Goal: Task Accomplishment & Management: Complete application form

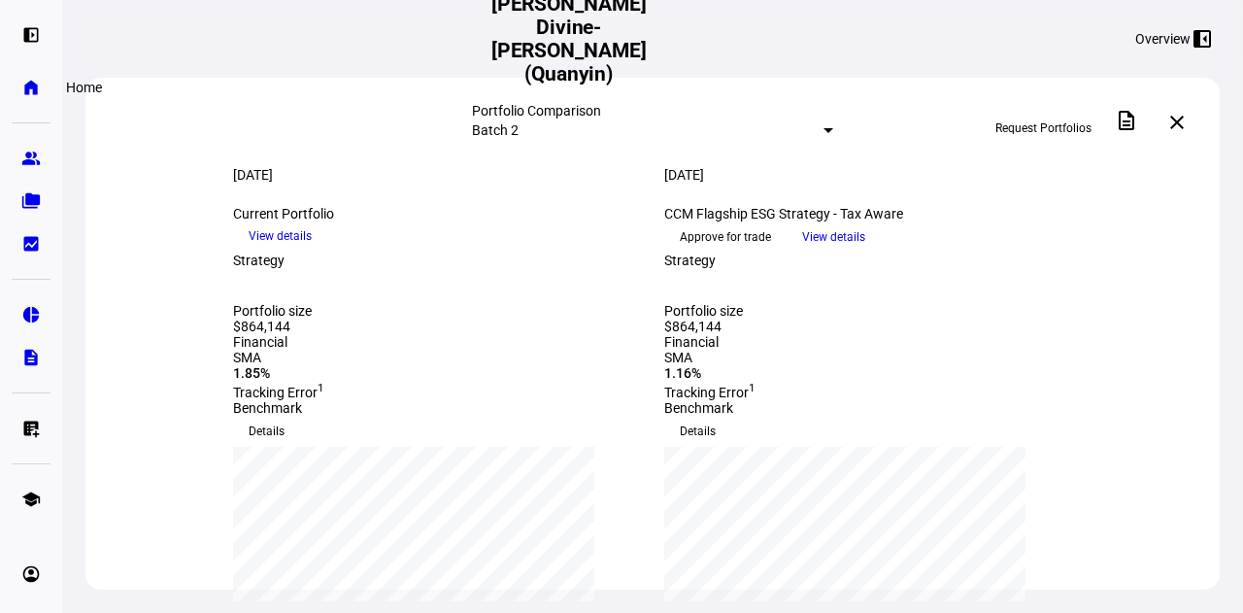
click at [22, 83] on eth-mat-symbol "home" at bounding box center [30, 87] width 19 height 19
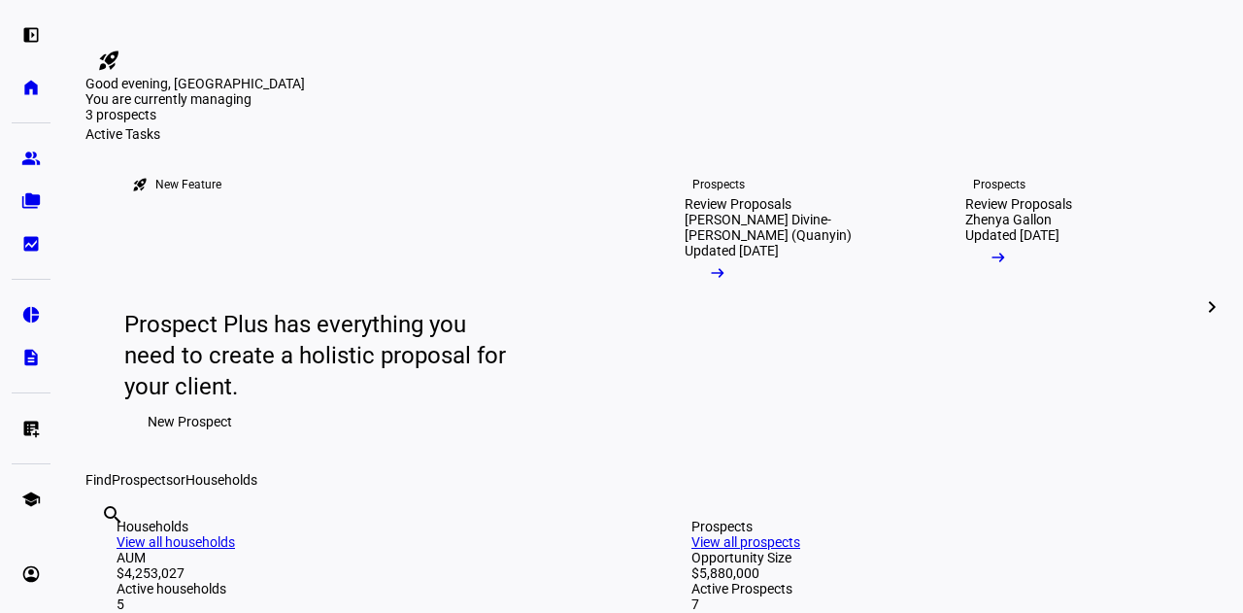
click at [177, 441] on span "New Prospect" at bounding box center [190, 421] width 85 height 39
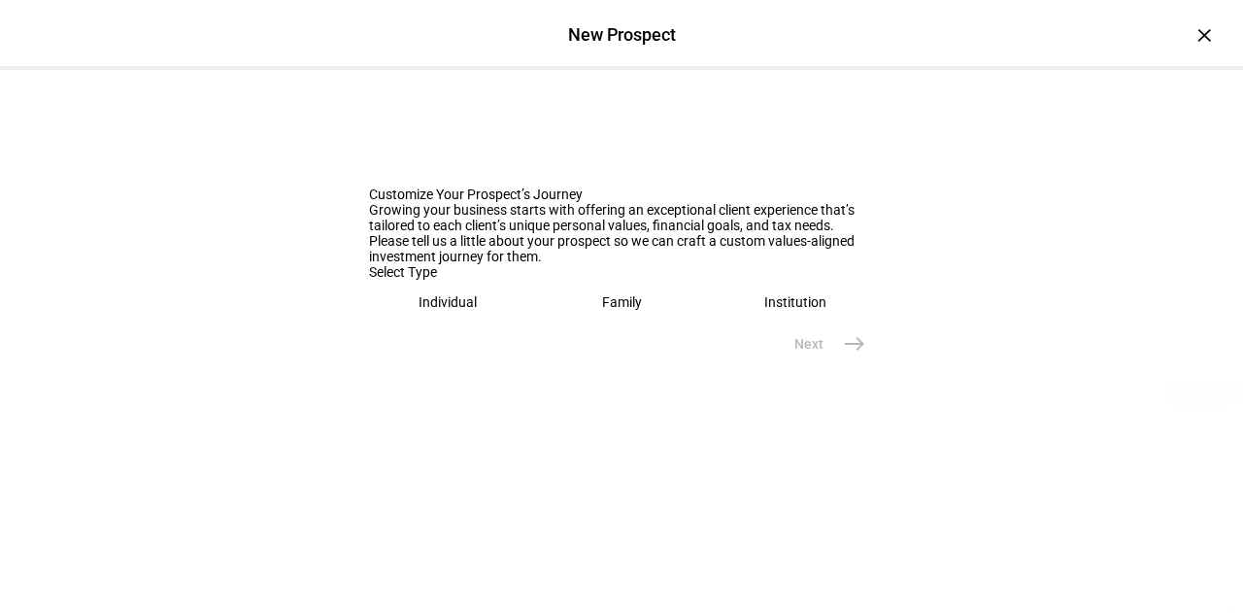
click at [482, 324] on eth-mega-radio-button "Individual" at bounding box center [448, 302] width 158 height 45
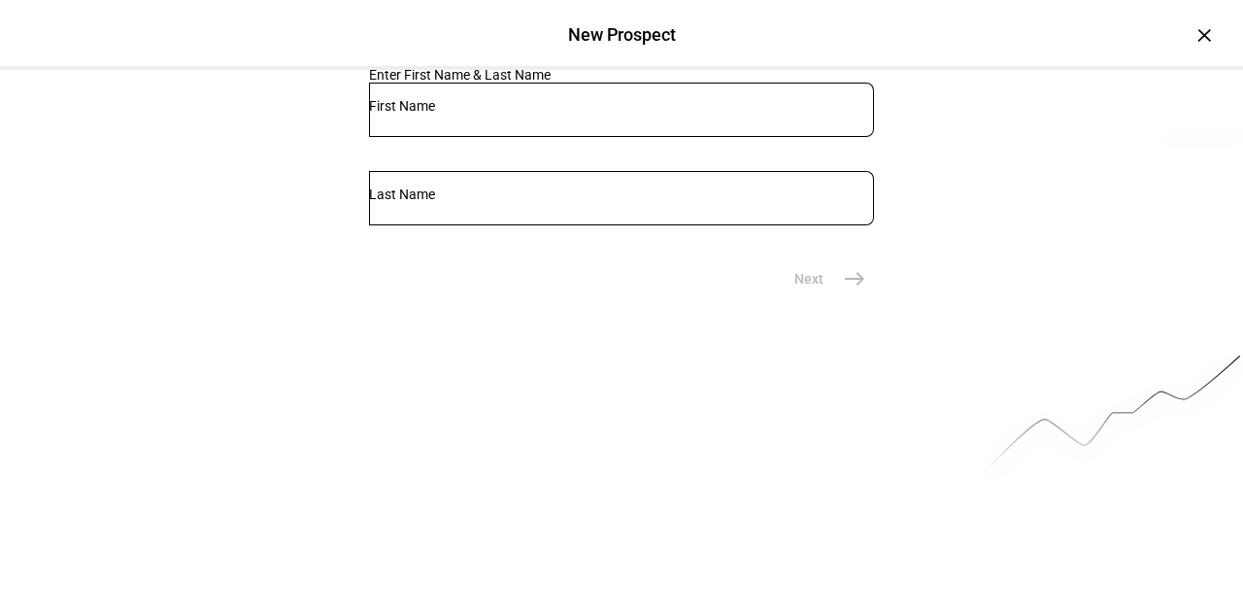
scroll to position [265, 0]
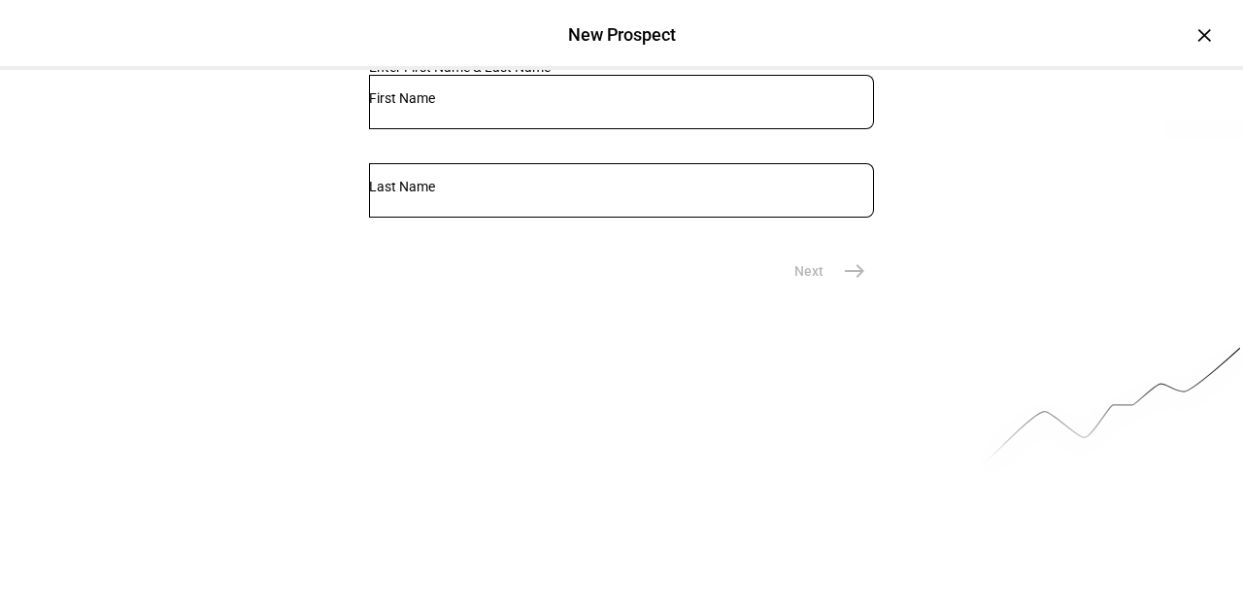
click at [569, 59] on eth-mega-radio-button "Family" at bounding box center [620, 37] width 159 height 45
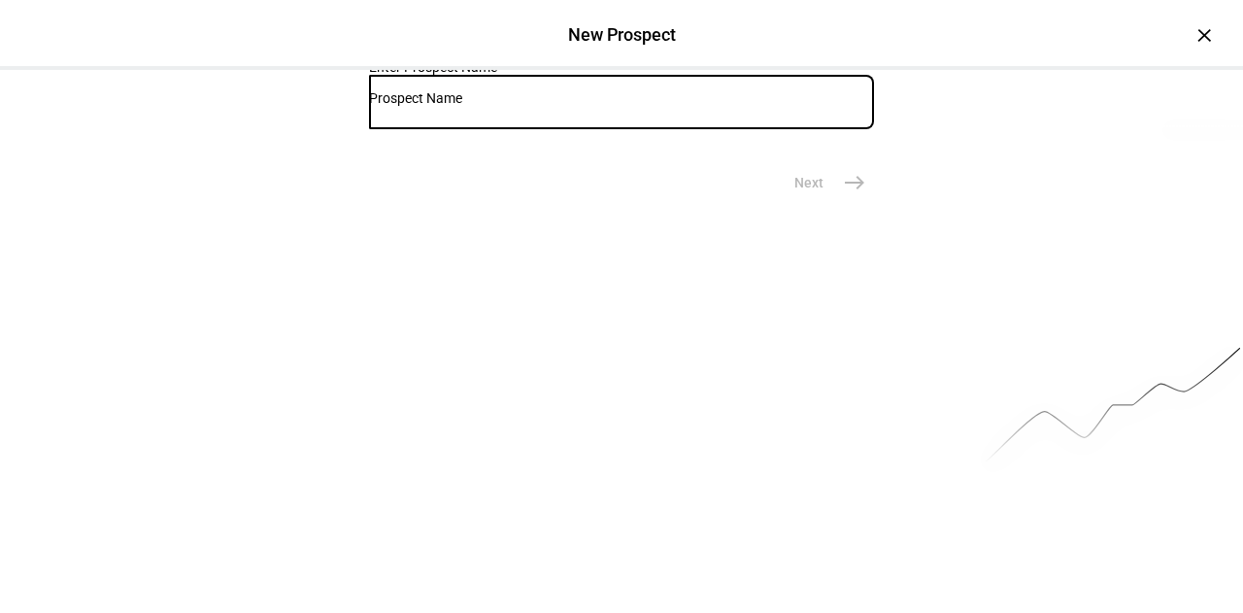
click at [447, 106] on input "text" at bounding box center [621, 98] width 505 height 16
type input "[PERSON_NAME] and [PERSON_NAME]"
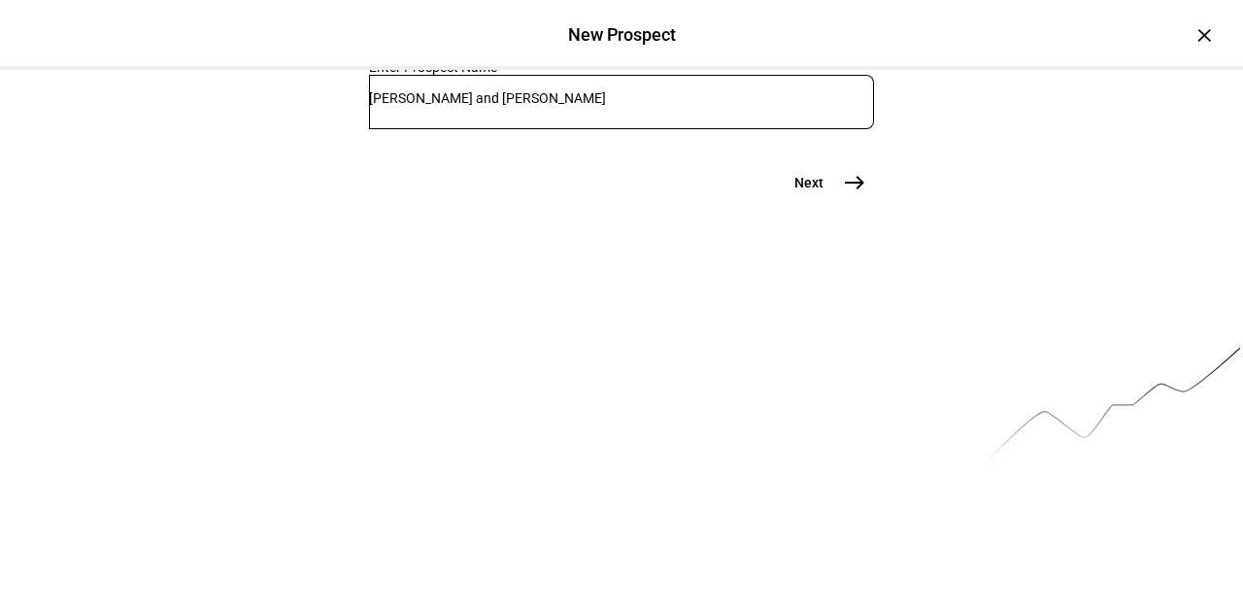
click at [842, 202] on span "east" at bounding box center [854, 182] width 39 height 39
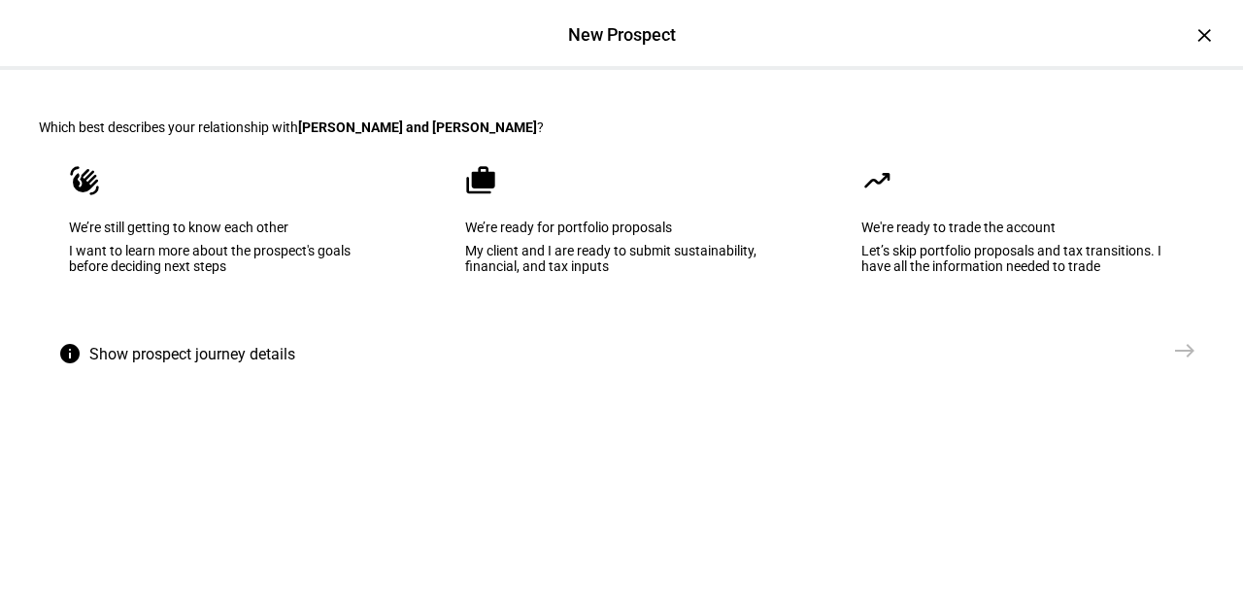
scroll to position [45, 0]
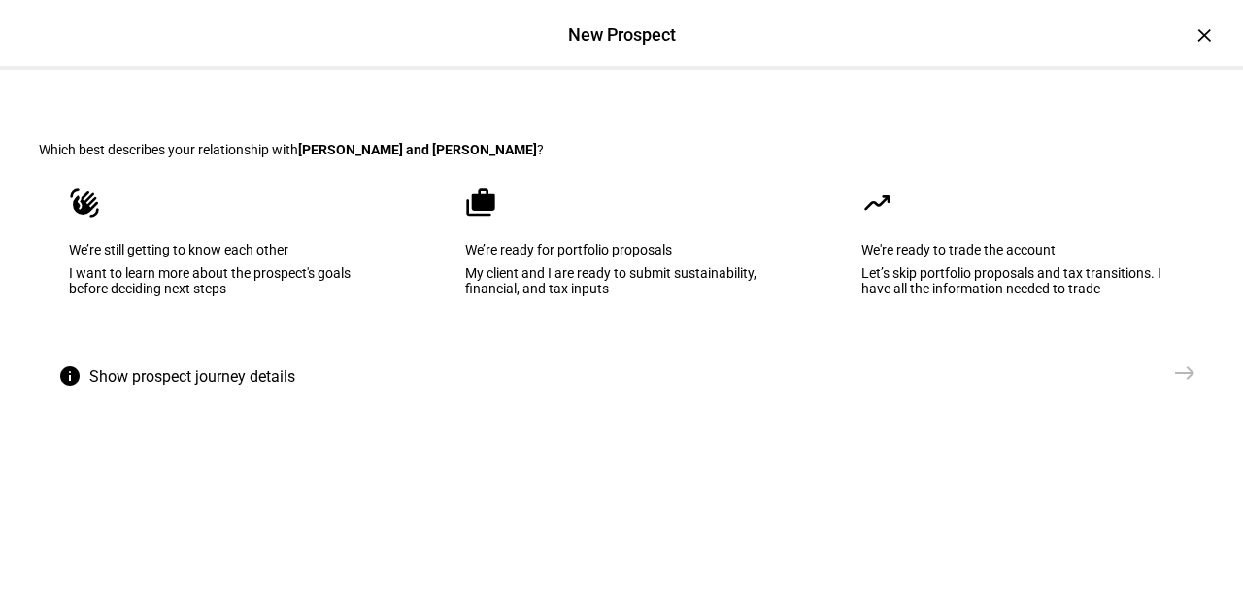
click at [605, 296] on div "My client and I are ready to submit sustainability, financial, and tax inputs" at bounding box center [621, 280] width 313 height 31
click at [1183, 385] on mat-icon "east" at bounding box center [1184, 372] width 23 height 23
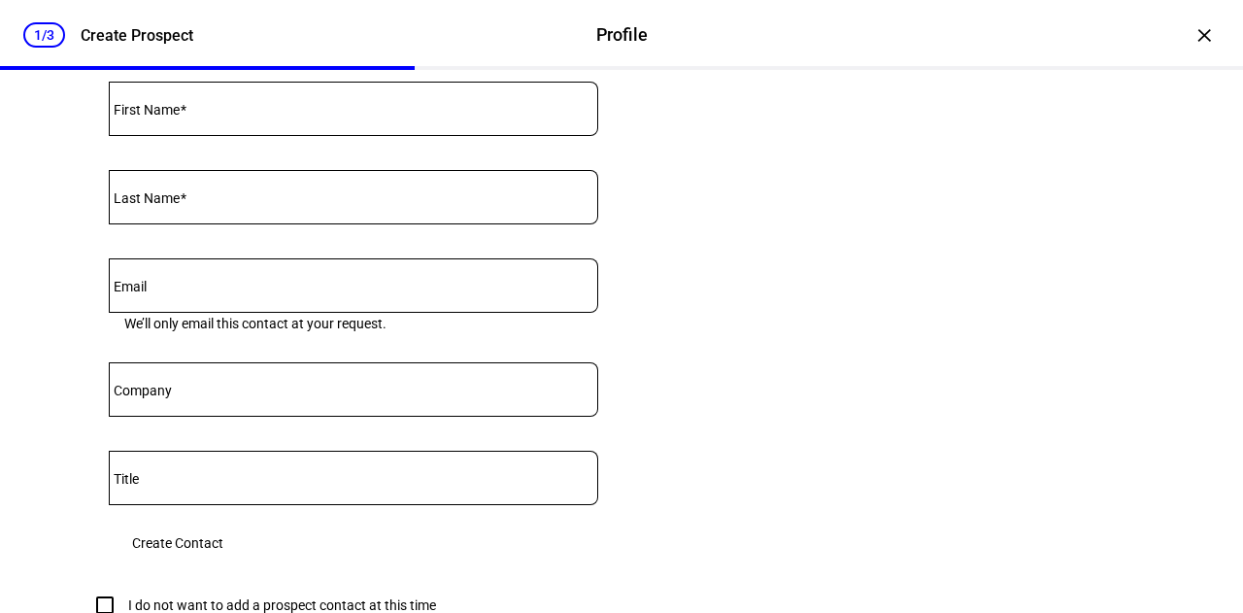
scroll to position [816, 0]
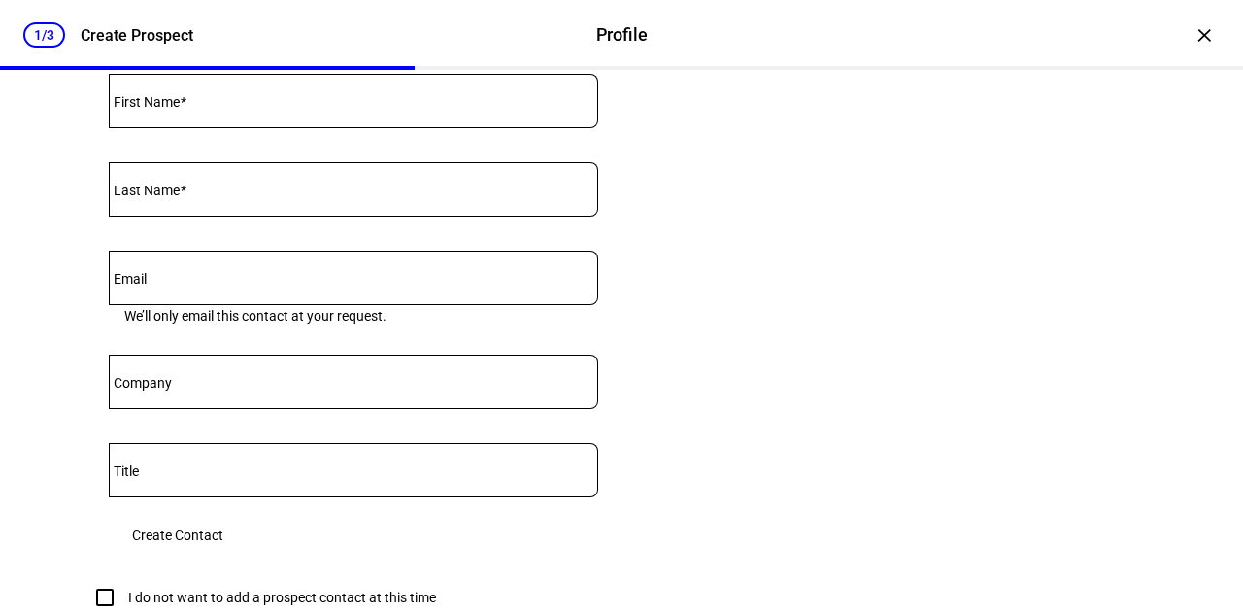
type input "295,000"
click at [140, 110] on mat-label "First Name" at bounding box center [147, 102] width 66 height 16
click at [140, 105] on input "First Name" at bounding box center [354, 97] width 490 height 16
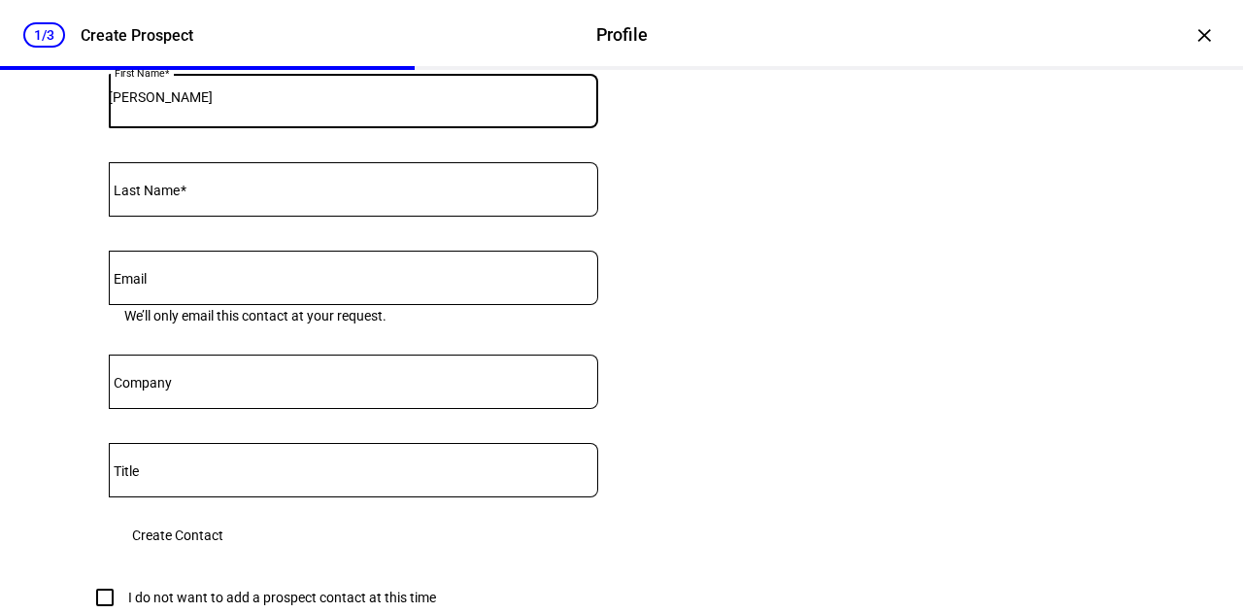
type input "[PERSON_NAME]"
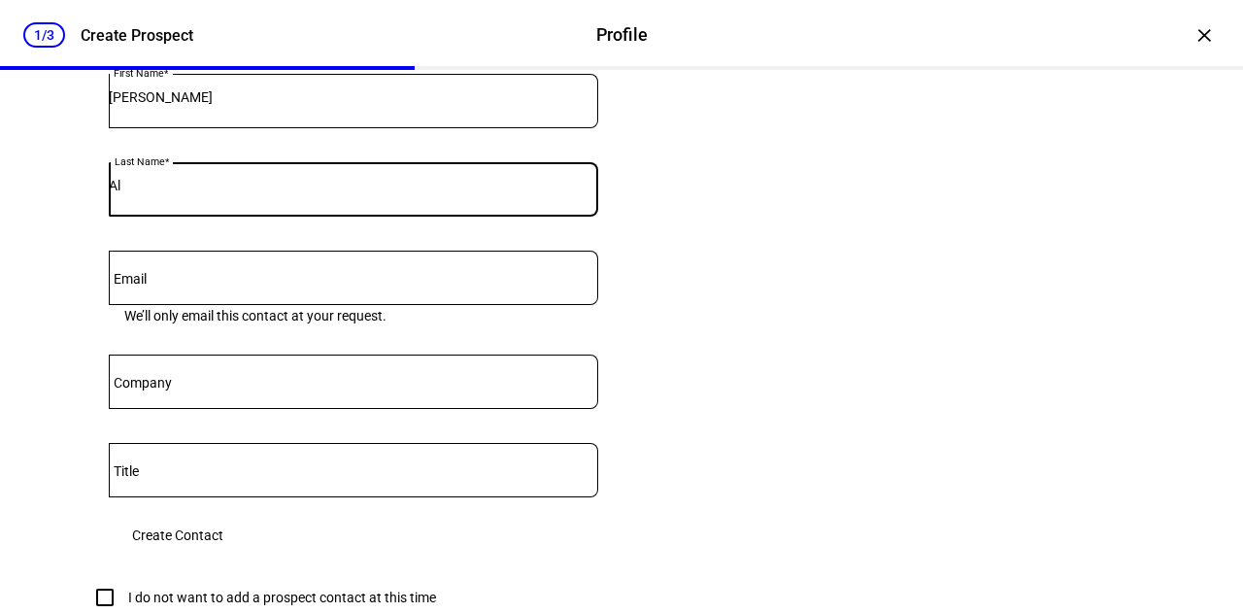
type input "Al"
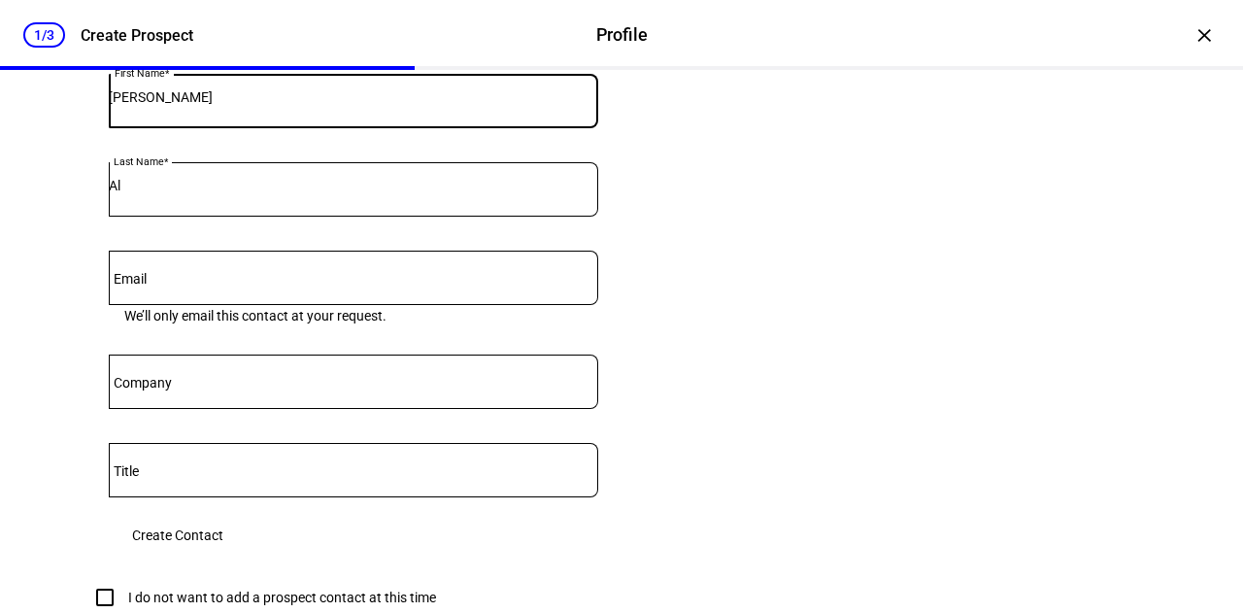
click at [552, 105] on input "[PERSON_NAME]" at bounding box center [354, 97] width 490 height 16
type input "Dion & [PERSON_NAME]"
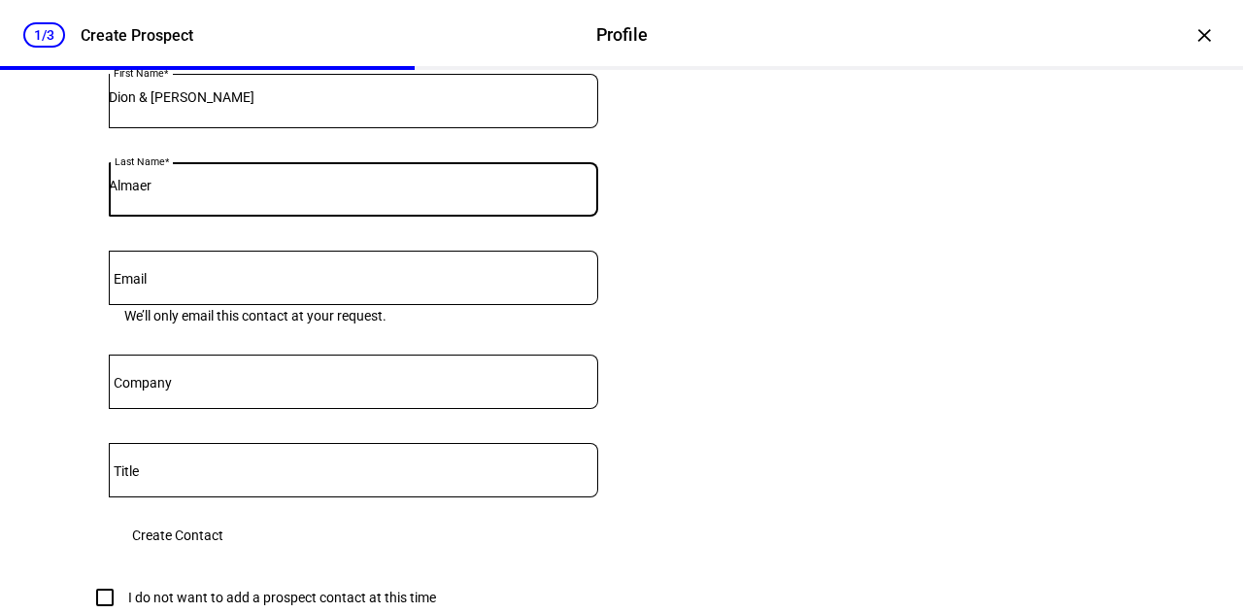
type input "Almaer"
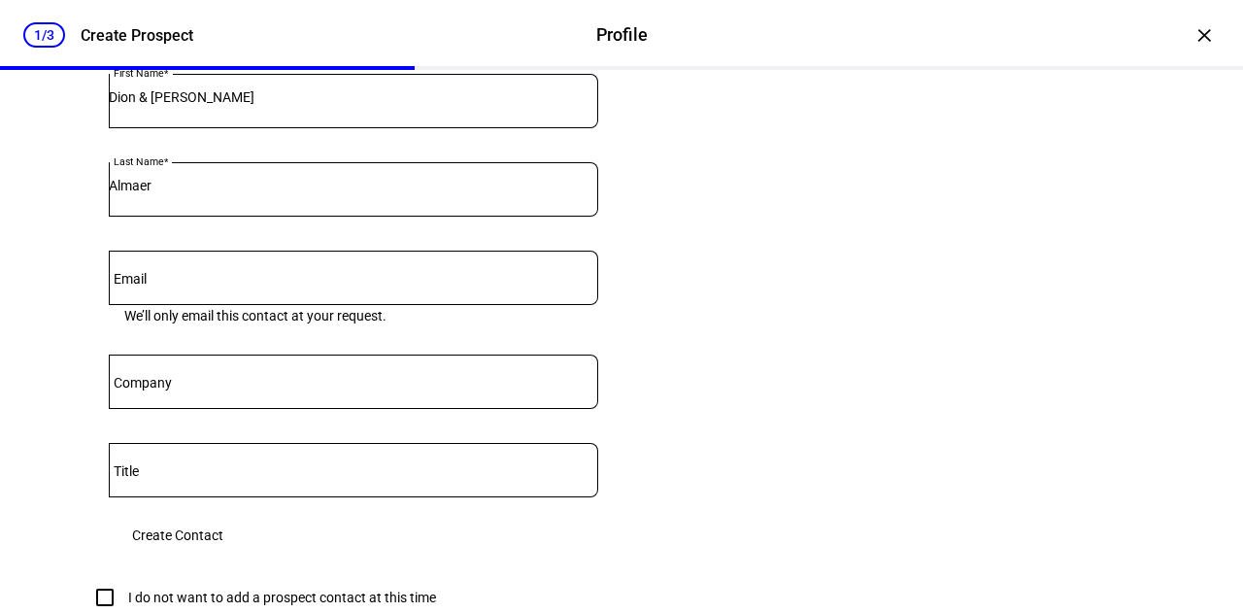
click at [223, 555] on span "Create Contact" at bounding box center [177, 535] width 91 height 39
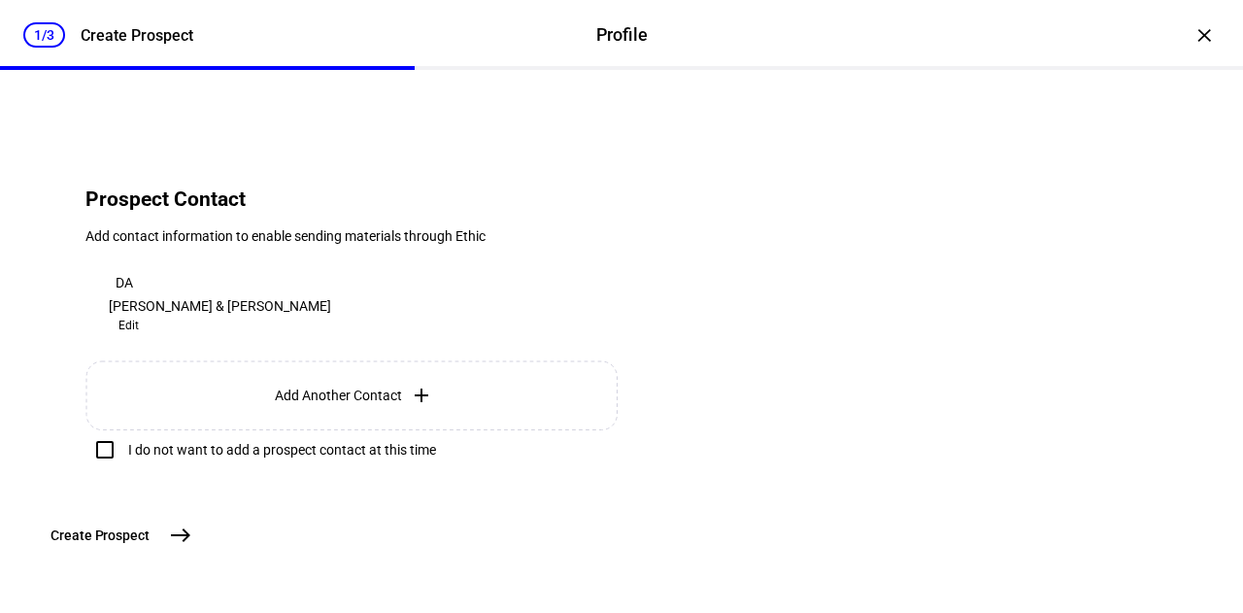
click at [414, 442] on div "I do not want to add a prospect contact at this time" at bounding box center [282, 450] width 308 height 16
click at [124, 430] on input "I do not want to add a prospect contact at this time" at bounding box center [104, 449] width 39 height 39
checkbox input "true"
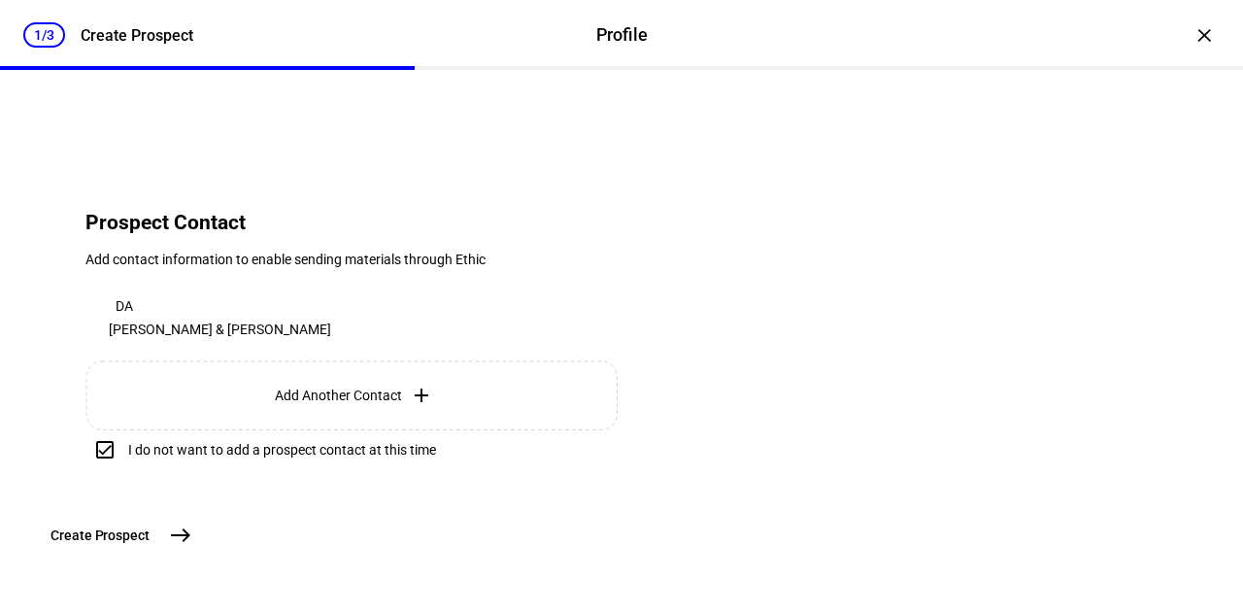
click at [200, 516] on button "Create [GEOGRAPHIC_DATA]" at bounding box center [119, 535] width 161 height 39
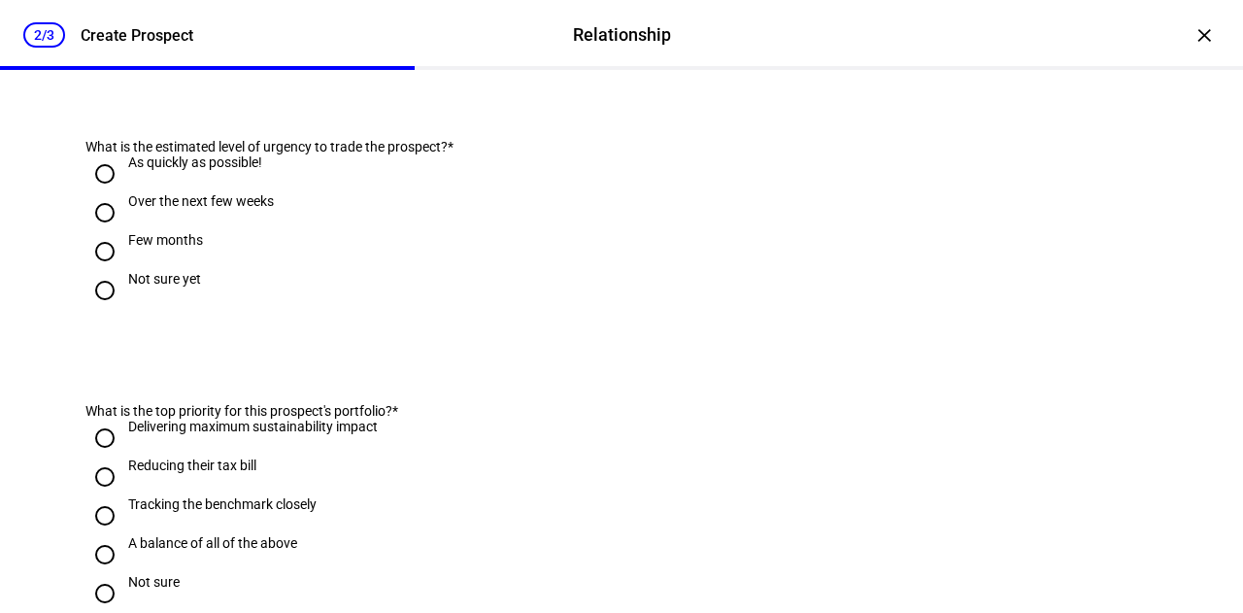
scroll to position [0, 0]
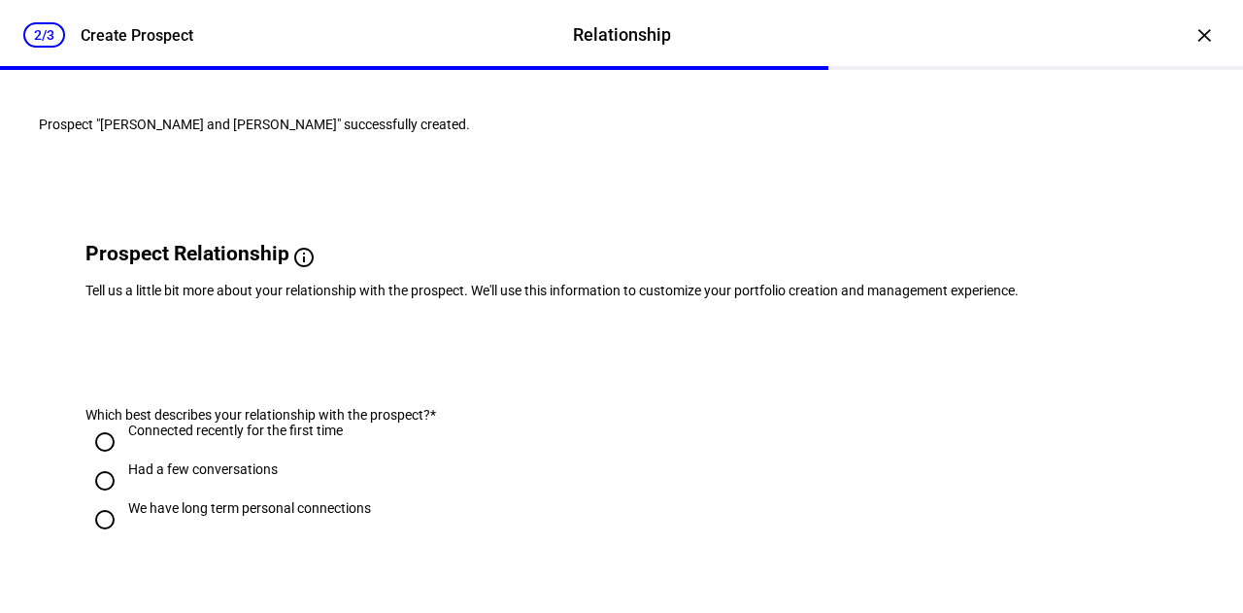
click at [247, 477] on div "Had a few conversations" at bounding box center [203, 469] width 150 height 16
click at [124, 500] on input "Had a few conversations" at bounding box center [104, 480] width 39 height 39
radio input "true"
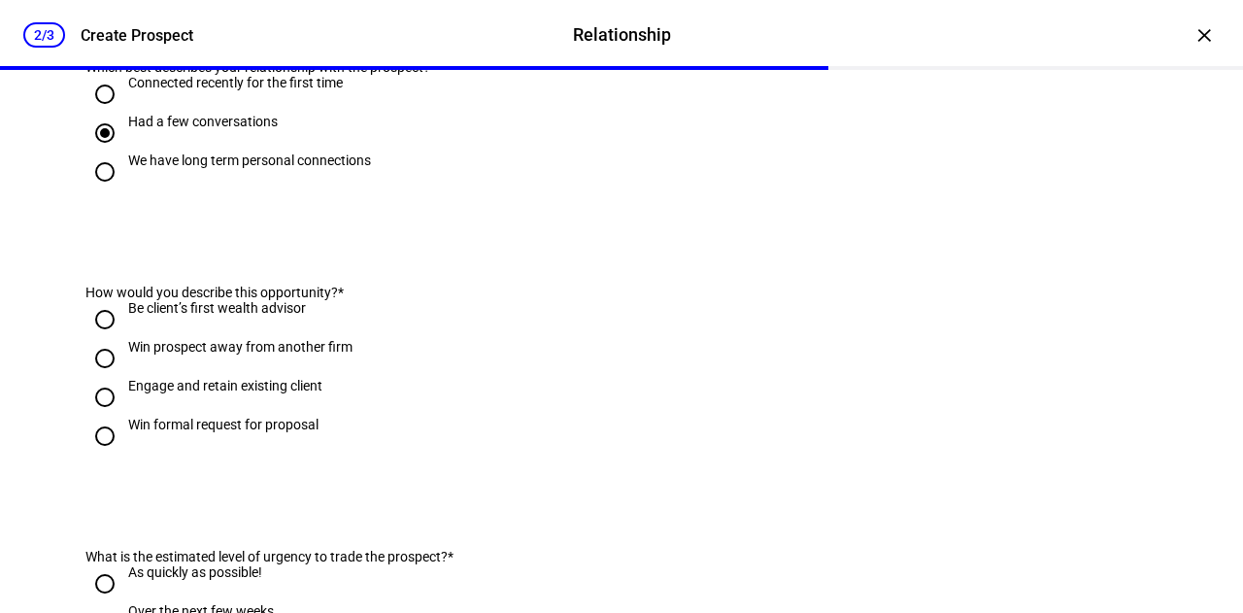
scroll to position [354, 0]
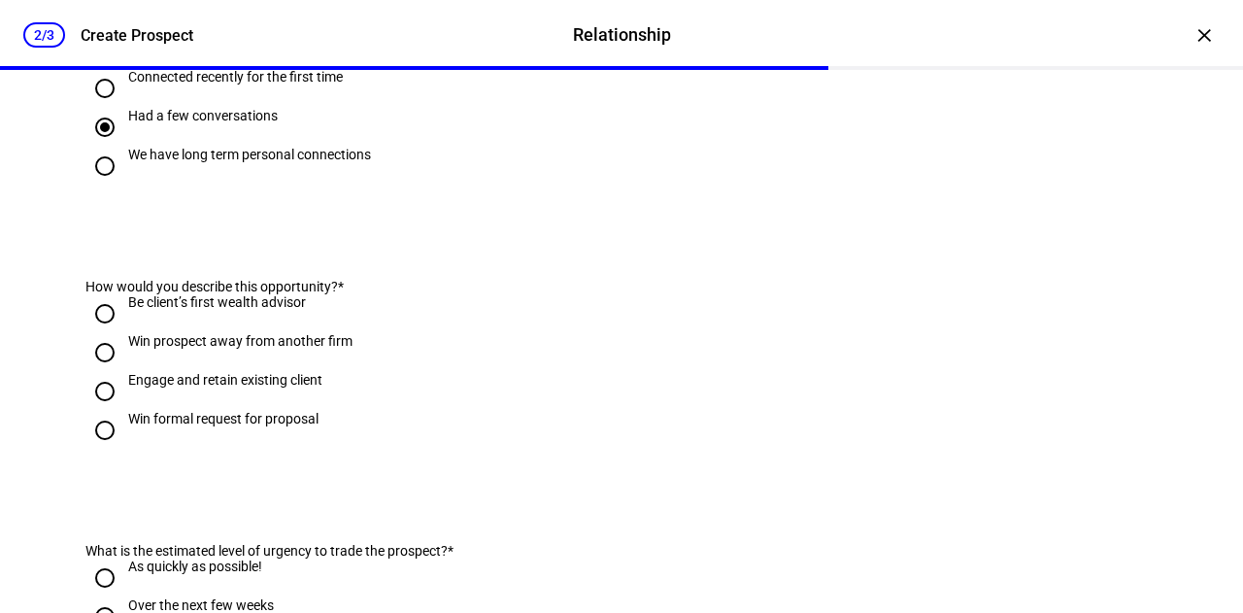
click at [97, 372] on input "Win prospect away from another firm" at bounding box center [104, 352] width 39 height 39
radio input "true"
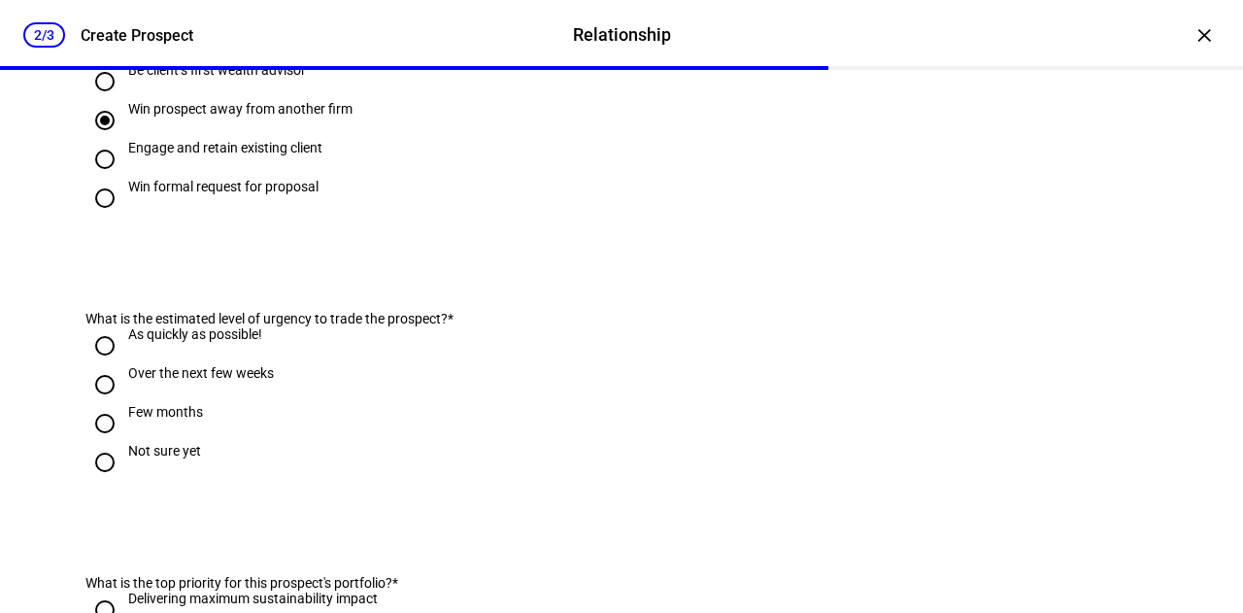
scroll to position [587, 0]
click at [87, 364] on input "As quickly as possible!" at bounding box center [104, 344] width 39 height 39
radio input "true"
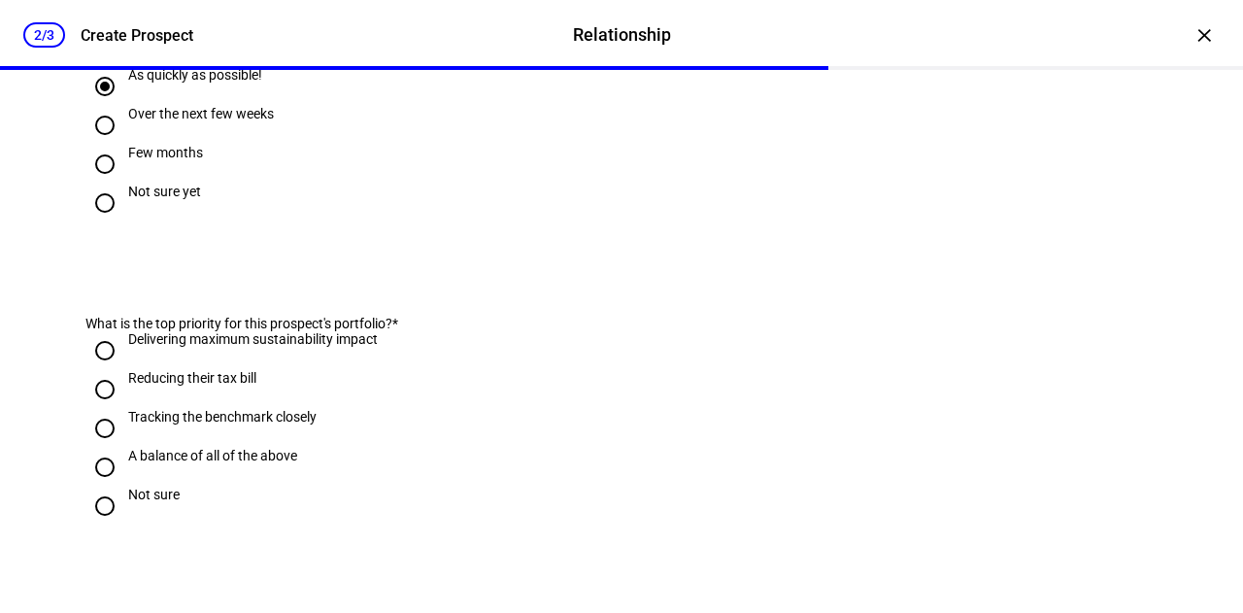
scroll to position [847, 0]
click at [103, 407] on input "Reducing their tax bill" at bounding box center [104, 387] width 39 height 39
radio input "true"
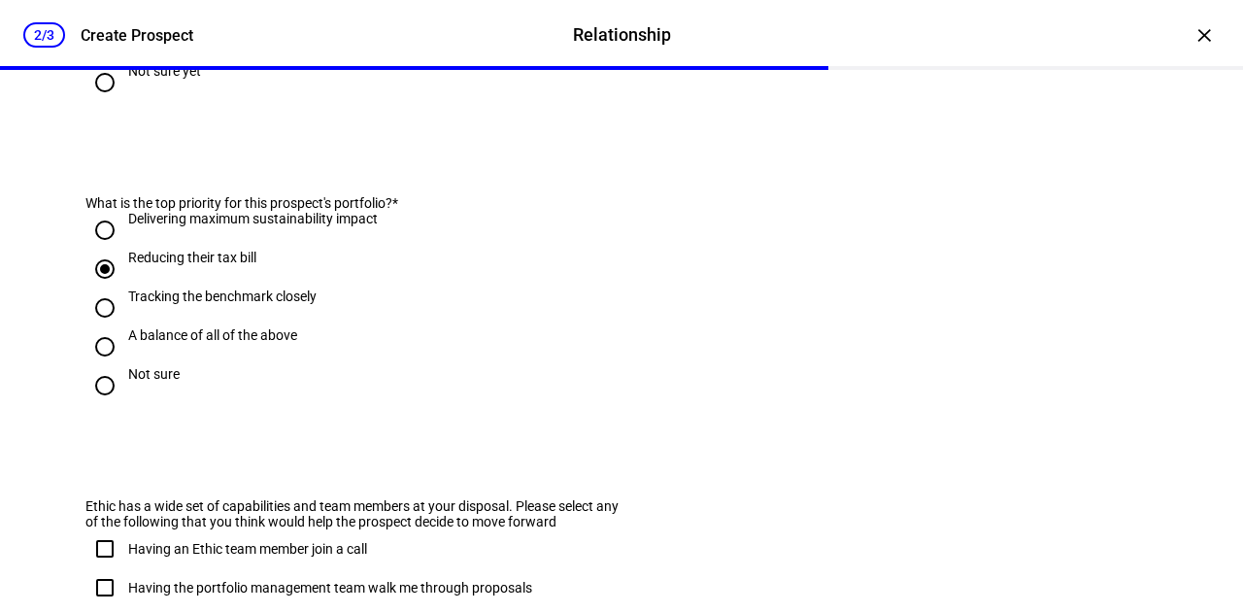
scroll to position [974, 0]
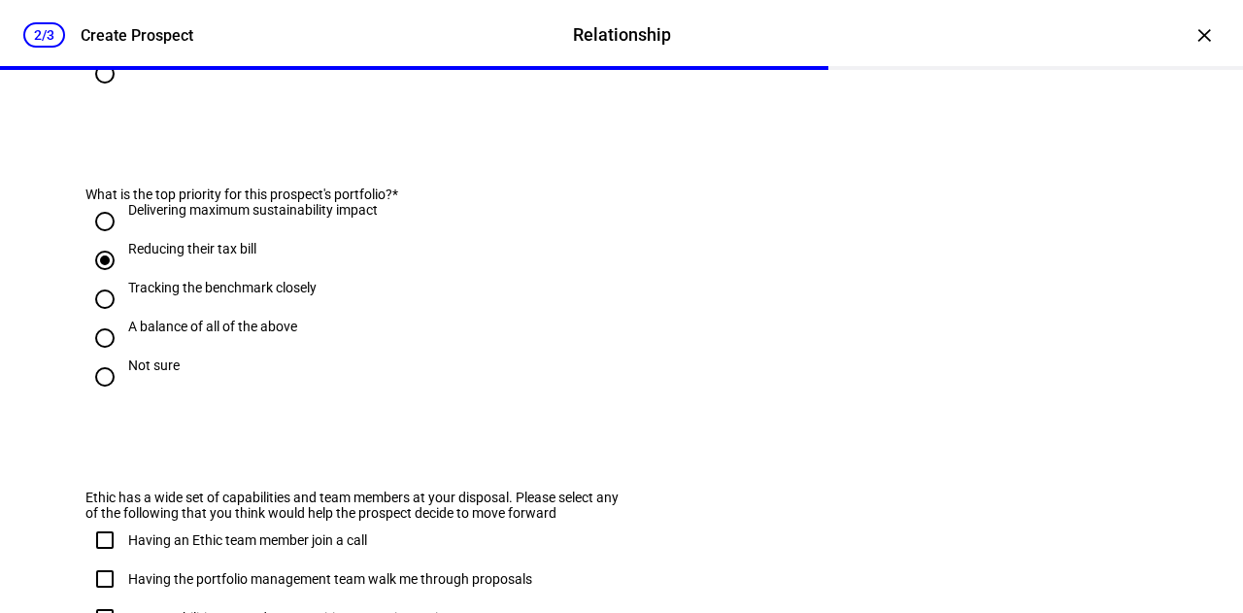
click at [94, 319] on input "Tracking the benchmark closely" at bounding box center [104, 299] width 39 height 39
radio input "true"
click at [98, 280] on input "Reducing their tax bill" at bounding box center [104, 260] width 39 height 39
radio input "true"
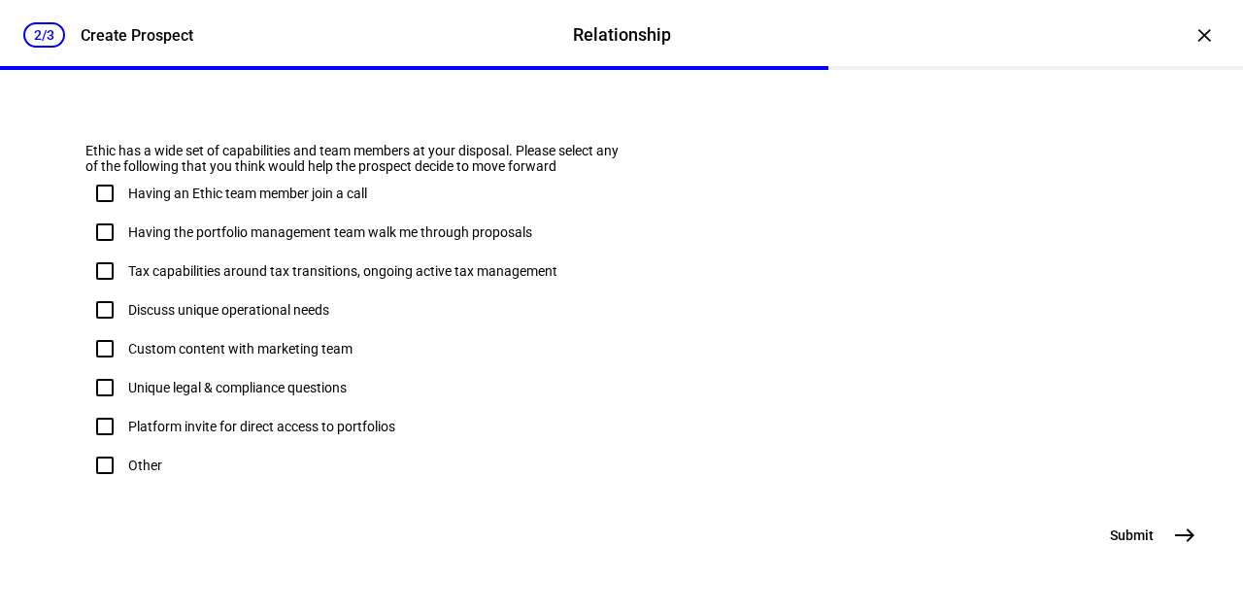
scroll to position [1419, 0]
click at [1176, 531] on mat-icon "east" at bounding box center [1184, 535] width 23 height 23
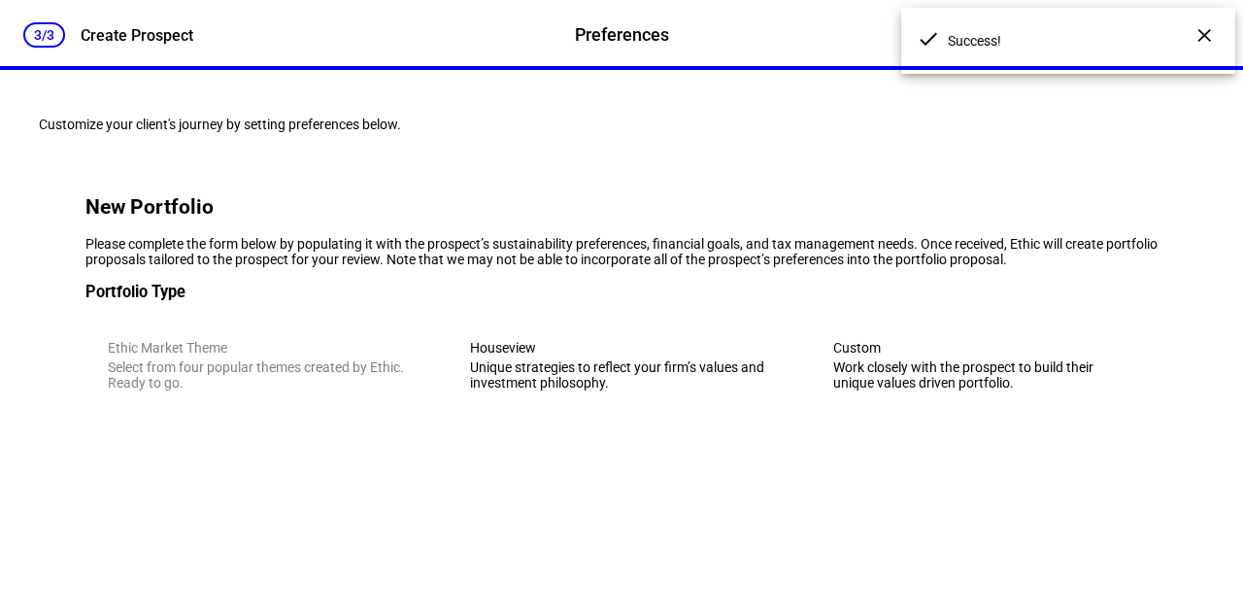
scroll to position [0, 0]
click at [15, 518] on div "Customize your client's journey by setting preferences below. New Portfolio Ple…" at bounding box center [622, 294] width 1228 height 448
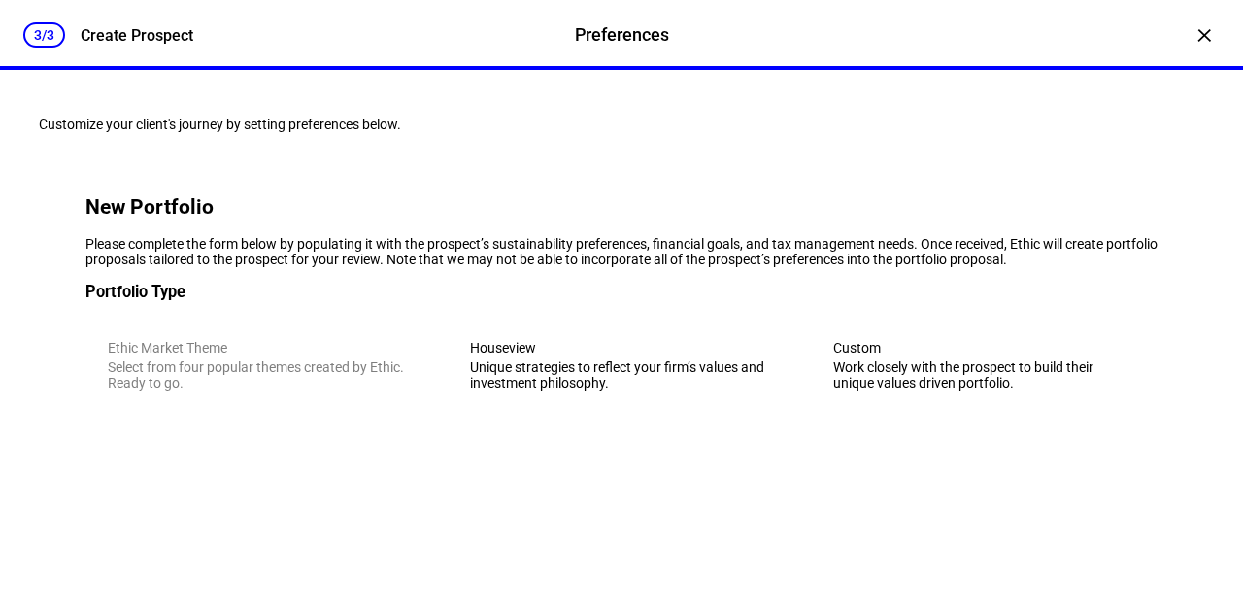
scroll to position [80, 0]
click at [119, 413] on eth-mega-radio-group "Ethic Market Theme Select from four popular themes created by Ethic. Ready to g…" at bounding box center [621, 365] width 1072 height 95
click at [876, 390] on div "Work closely with the prospect to build their unique values driven portfolio." at bounding box center [984, 374] width 302 height 31
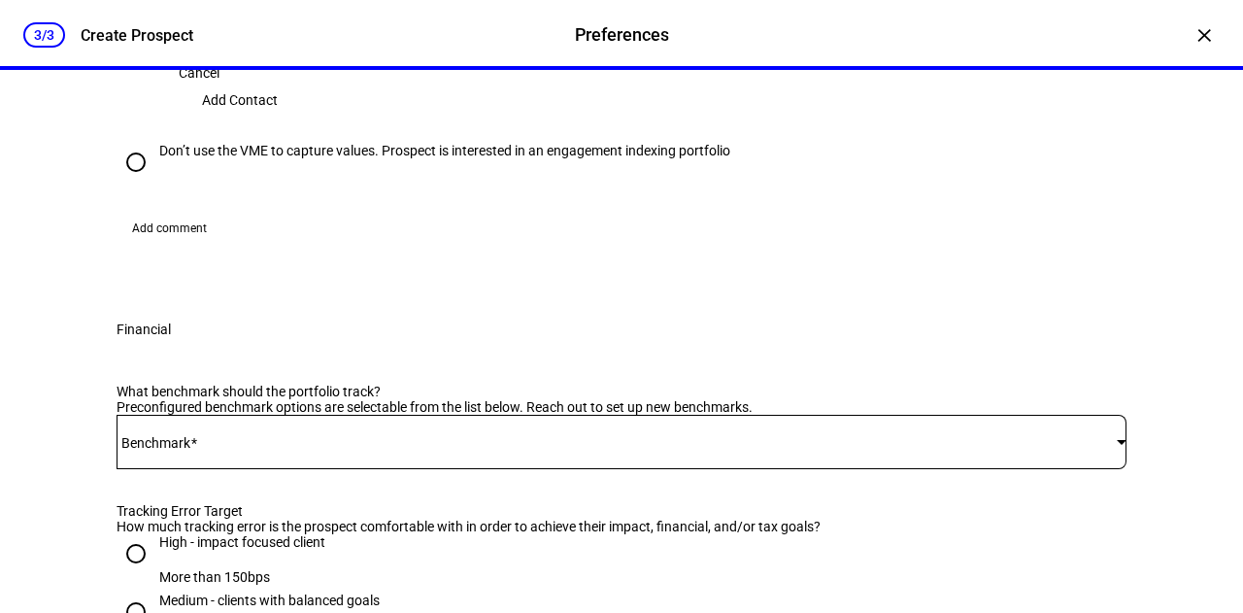
scroll to position [1146, 0]
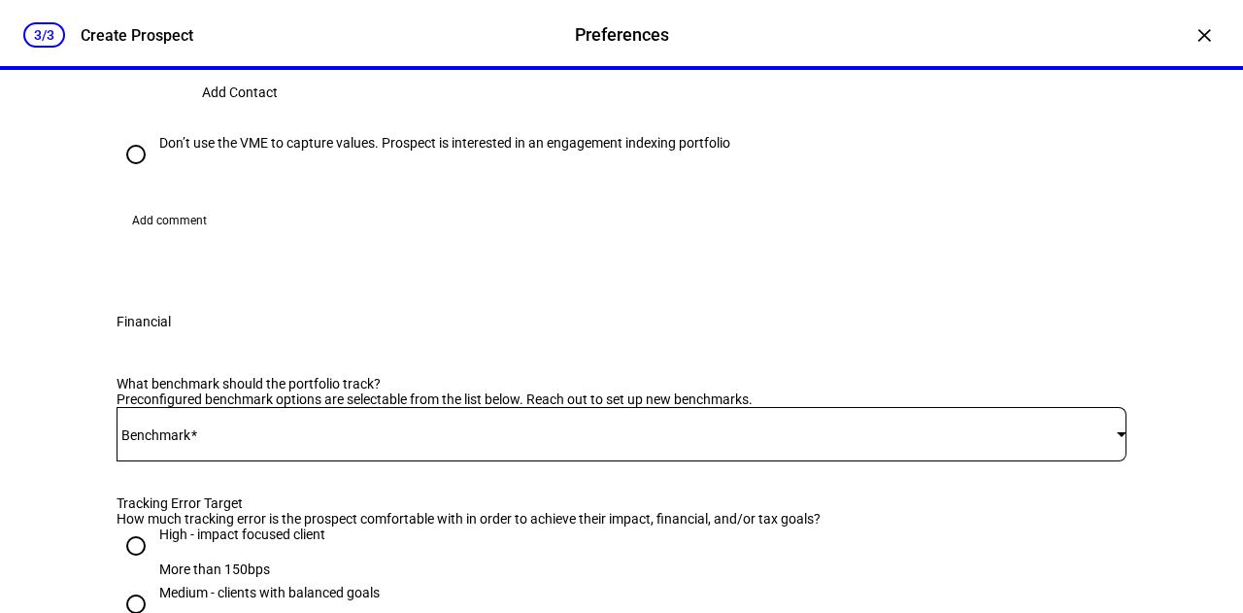
click at [133, 174] on input "Don’t use the VME to capture values. Prospect is interested in an engagement in…" at bounding box center [136, 154] width 39 height 39
radio input "true"
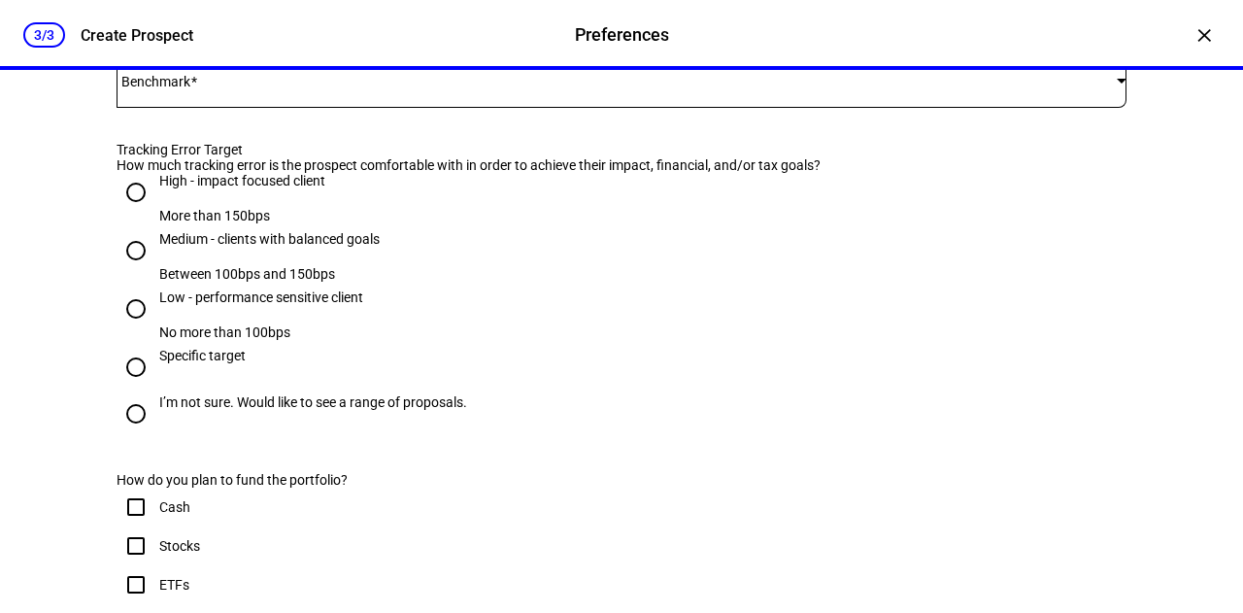
scroll to position [777, 0]
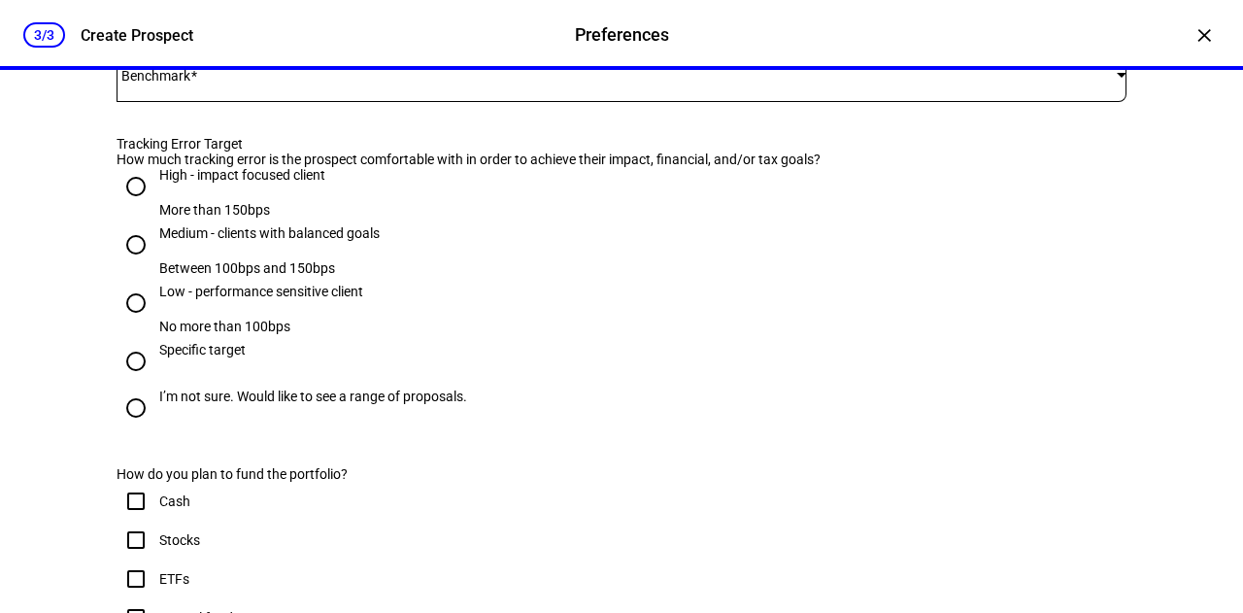
click at [135, 83] on span at bounding box center [617, 75] width 1001 height 16
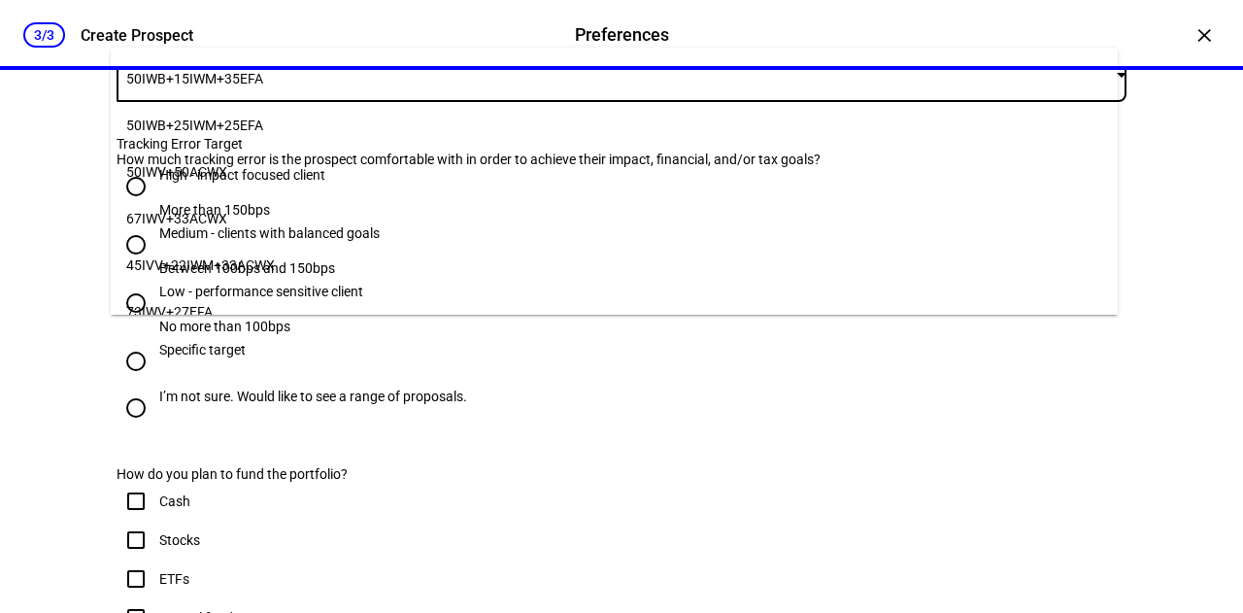
click at [833, 339] on div at bounding box center [621, 306] width 1243 height 613
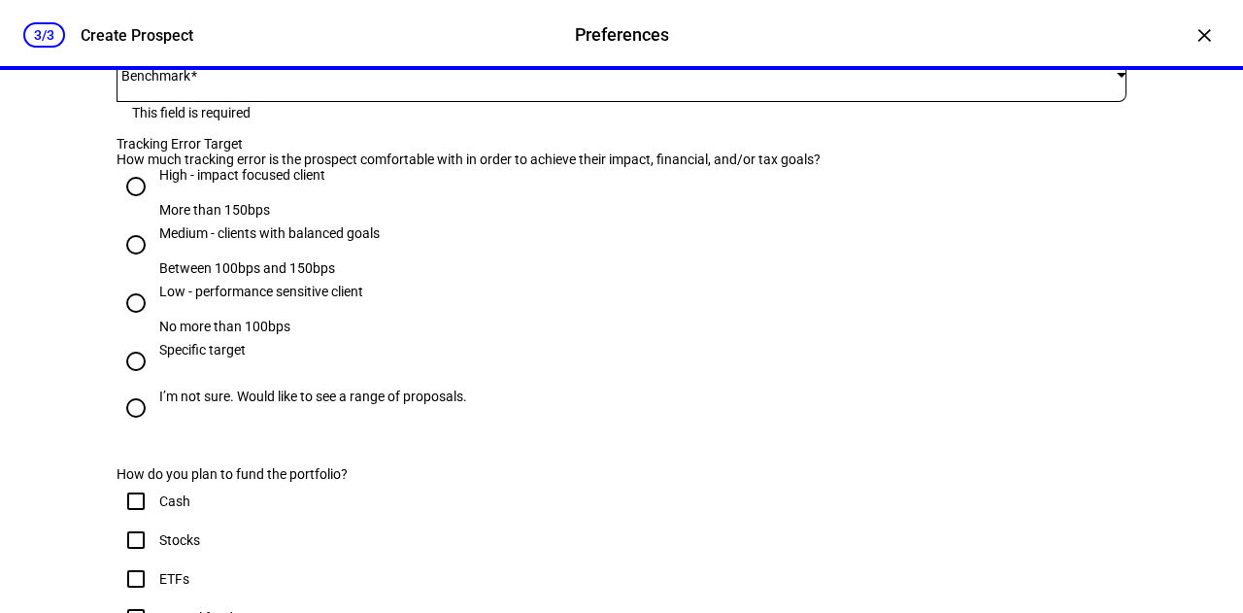
click at [144, 84] on mat-label "Benchmark" at bounding box center [155, 76] width 69 height 16
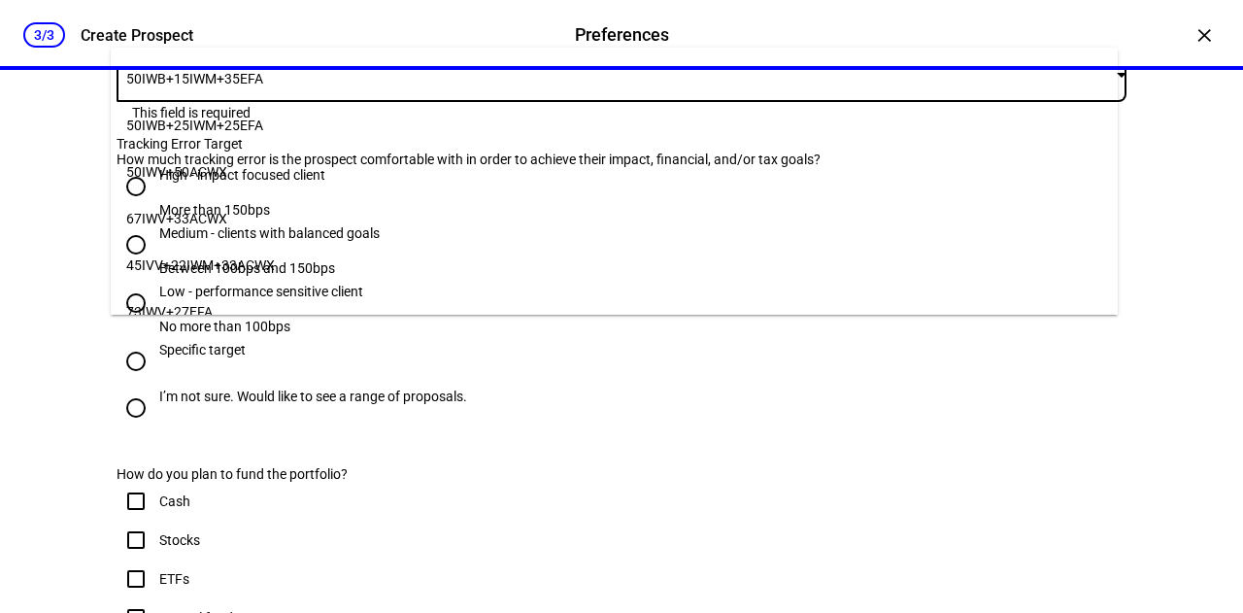
scroll to position [136, 0]
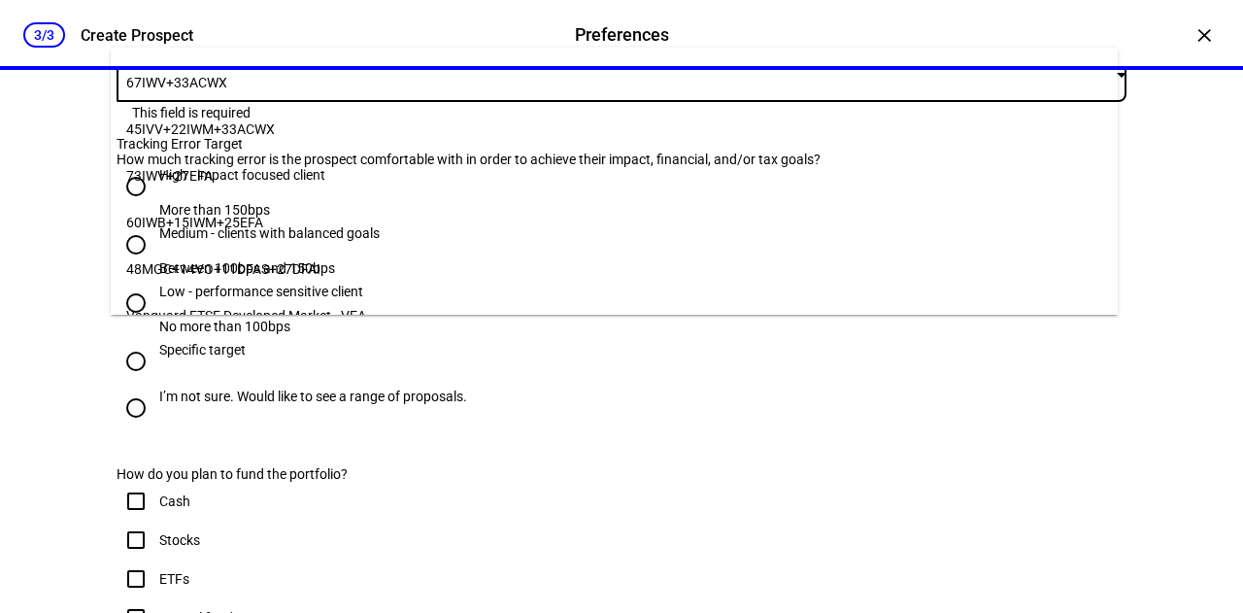
drag, startPoint x: 1117, startPoint y: 263, endPoint x: 1125, endPoint y: 215, distance: 49.2
click at [1125, 215] on div "3/3 Create Prospect Preferences Preferences Create Prospect × Customize your cl…" at bounding box center [621, 306] width 1243 height 613
click at [1131, 454] on div at bounding box center [621, 306] width 1243 height 613
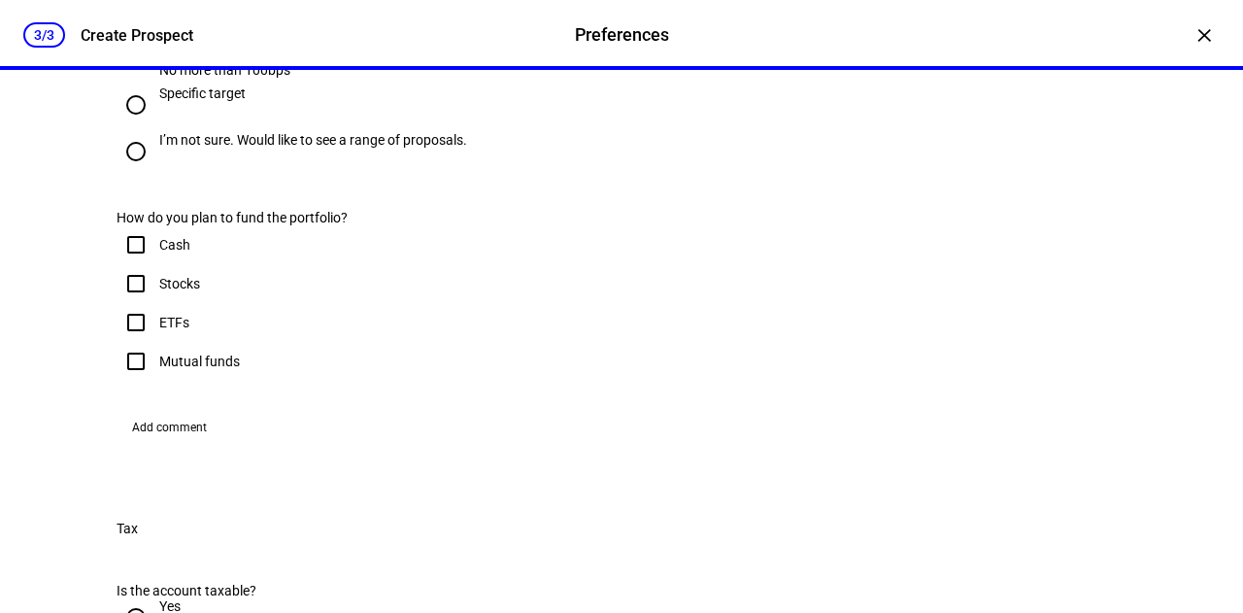
scroll to position [1059, 0]
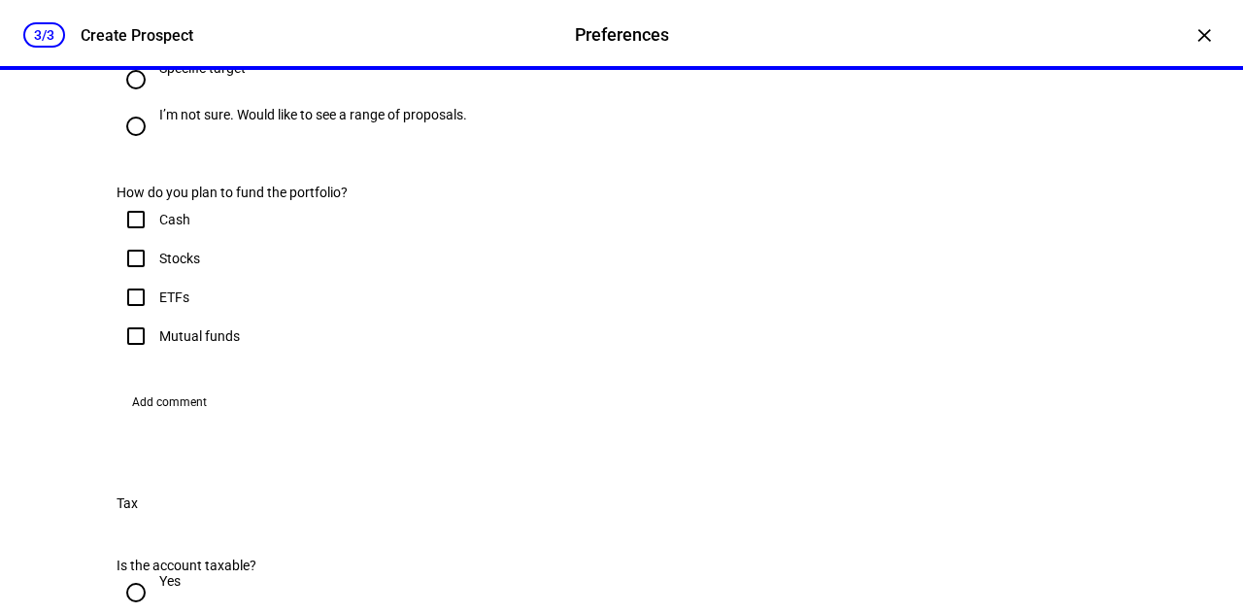
radio input "true"
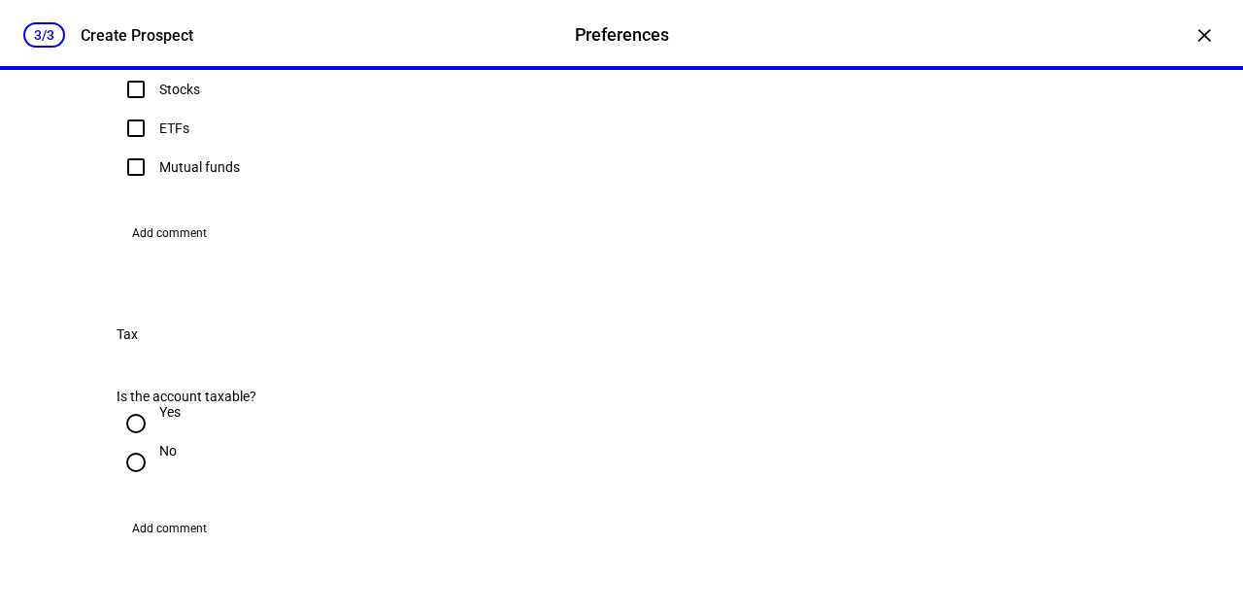
scroll to position [1237, 0]
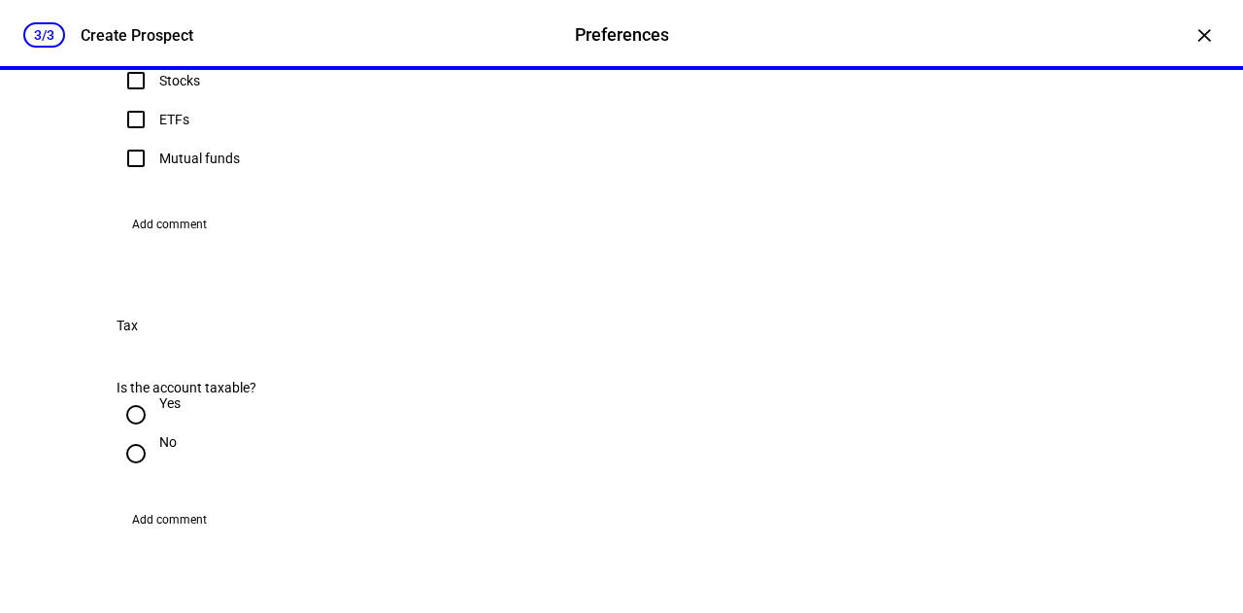
click at [135, 100] on input "Stocks" at bounding box center [136, 80] width 39 height 39
checkbox input "true"
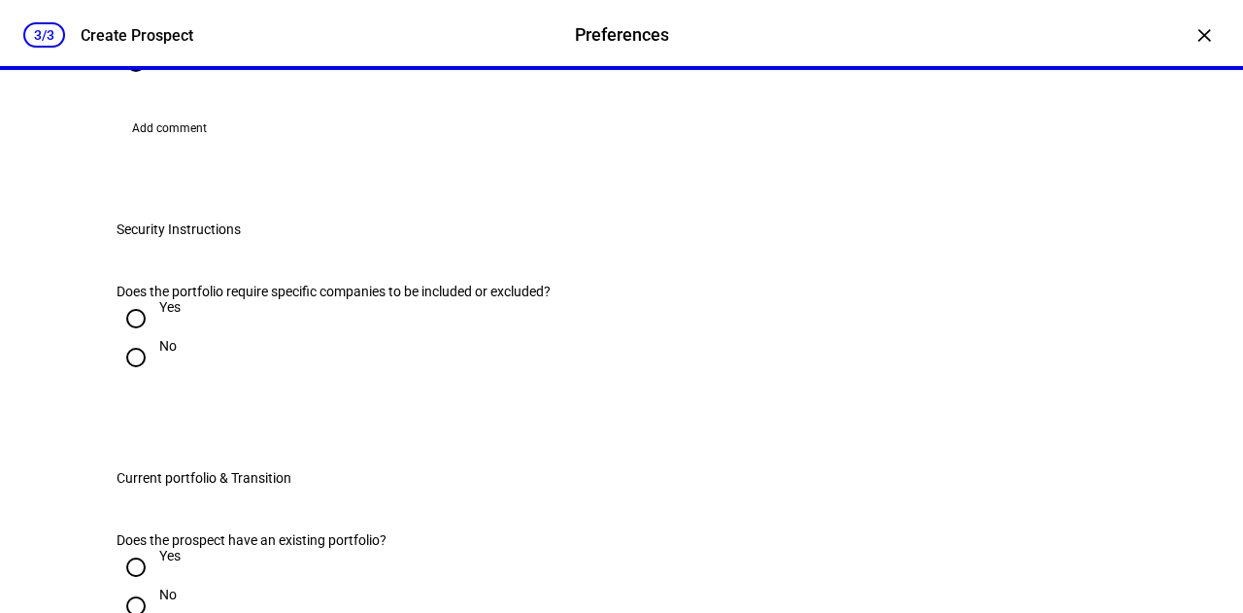
scroll to position [1640, 0]
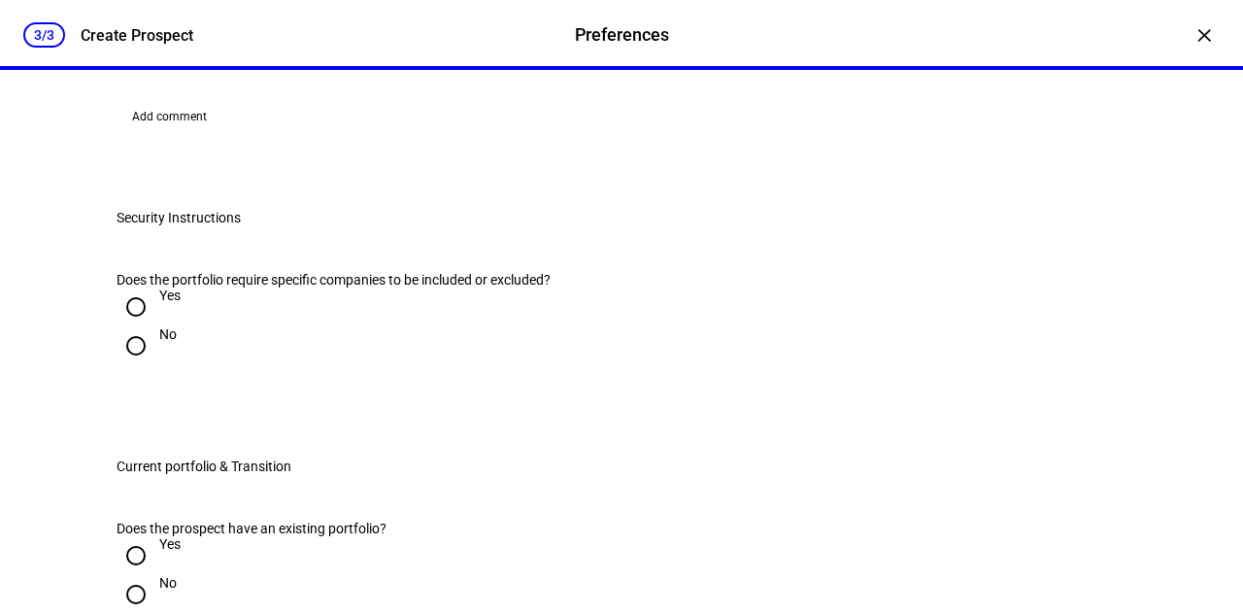
click at [124, 31] on input "Yes" at bounding box center [136, 11] width 39 height 39
radio input "true"
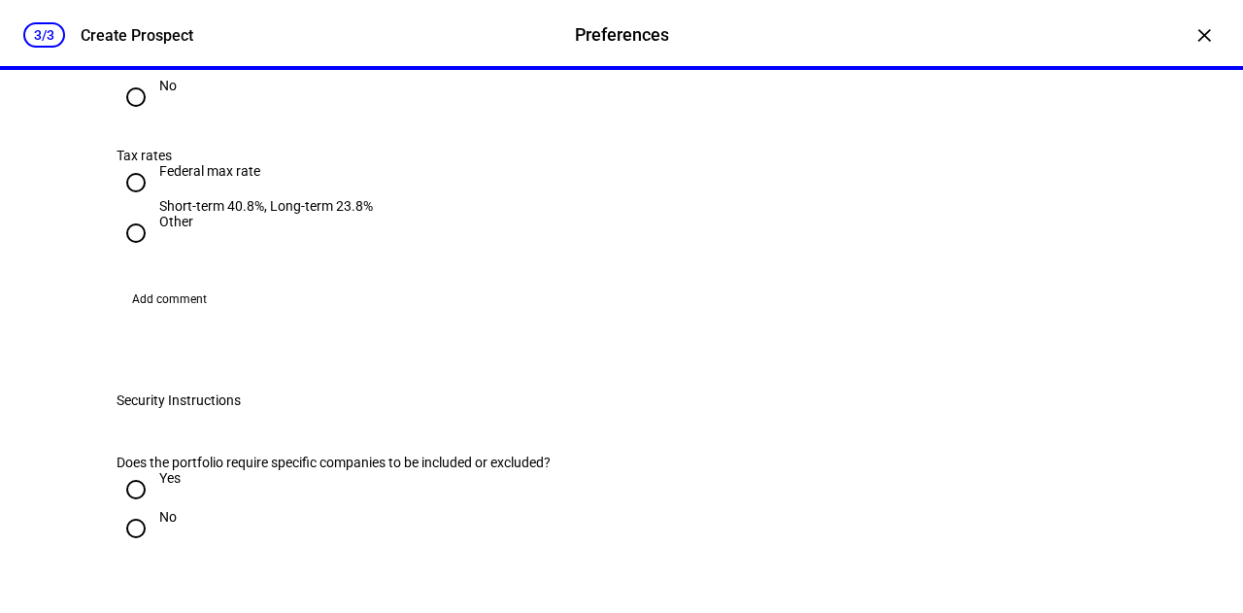
scroll to position [1770, 0]
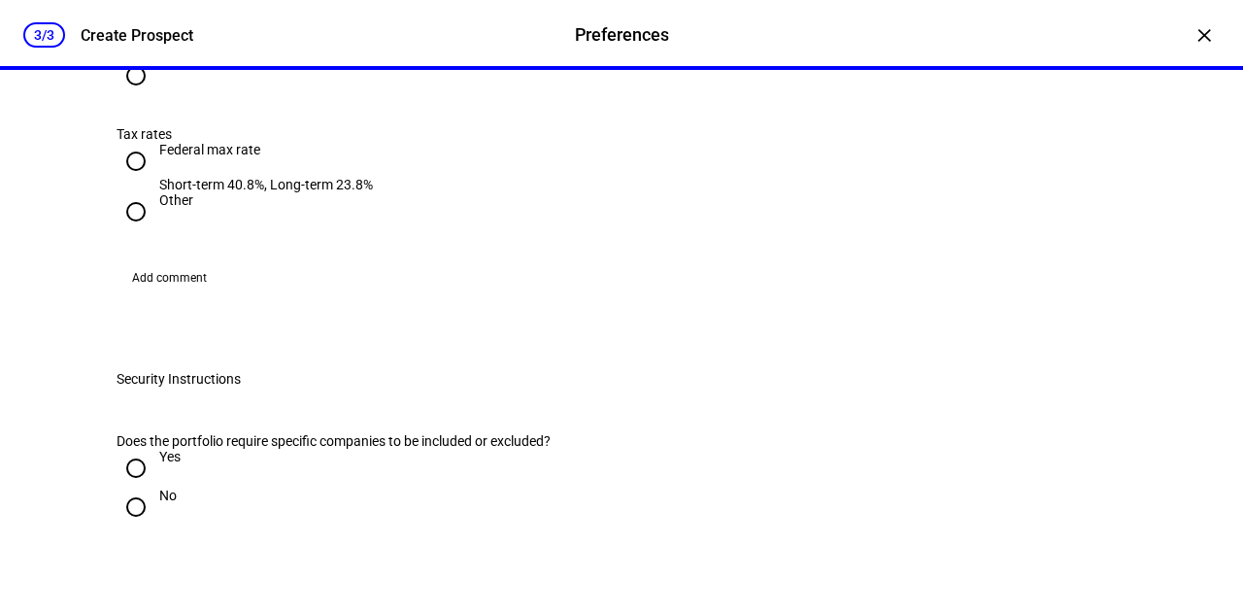
click at [128, 56] on input "Yes" at bounding box center [136, 36] width 39 height 39
radio input "true"
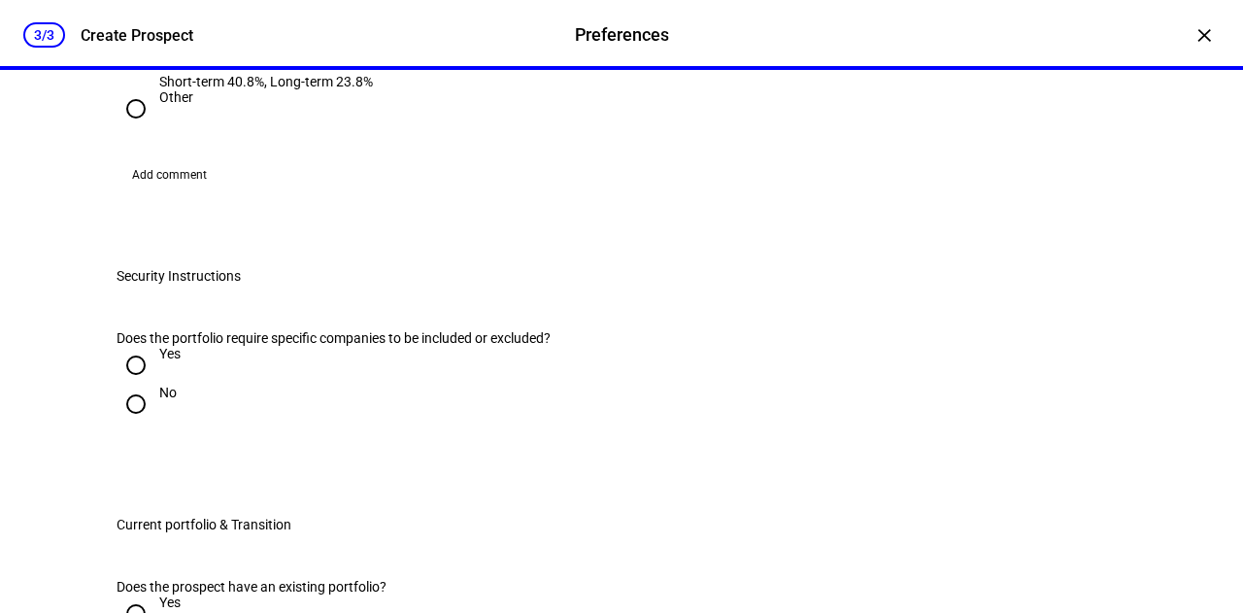
scroll to position [1934, 0]
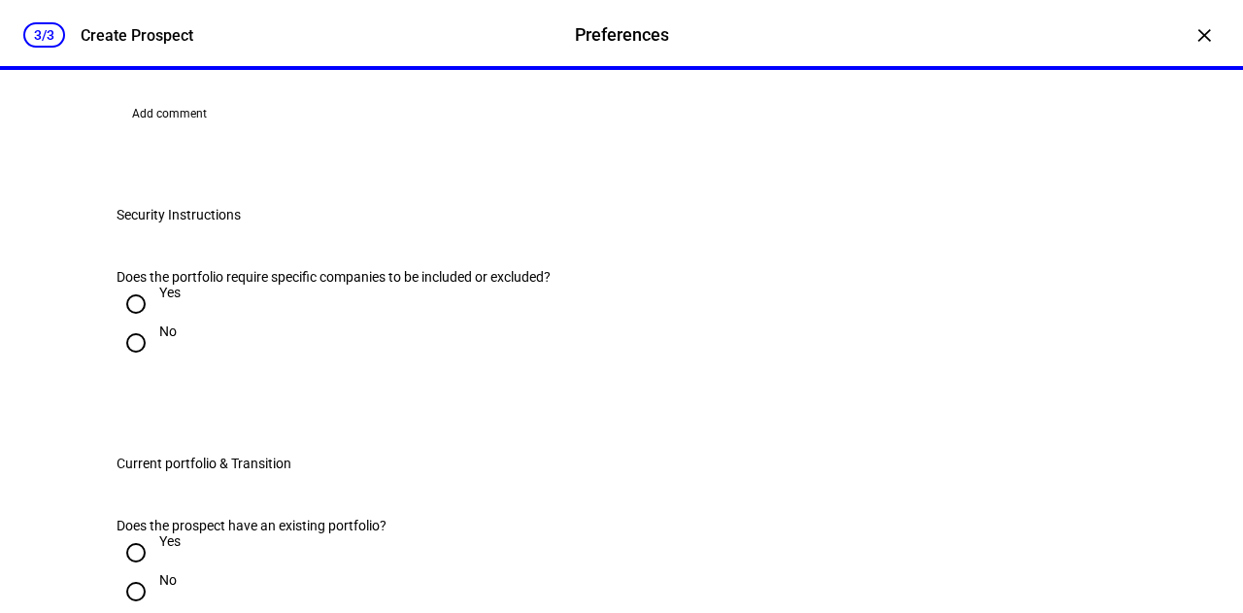
radio input "true"
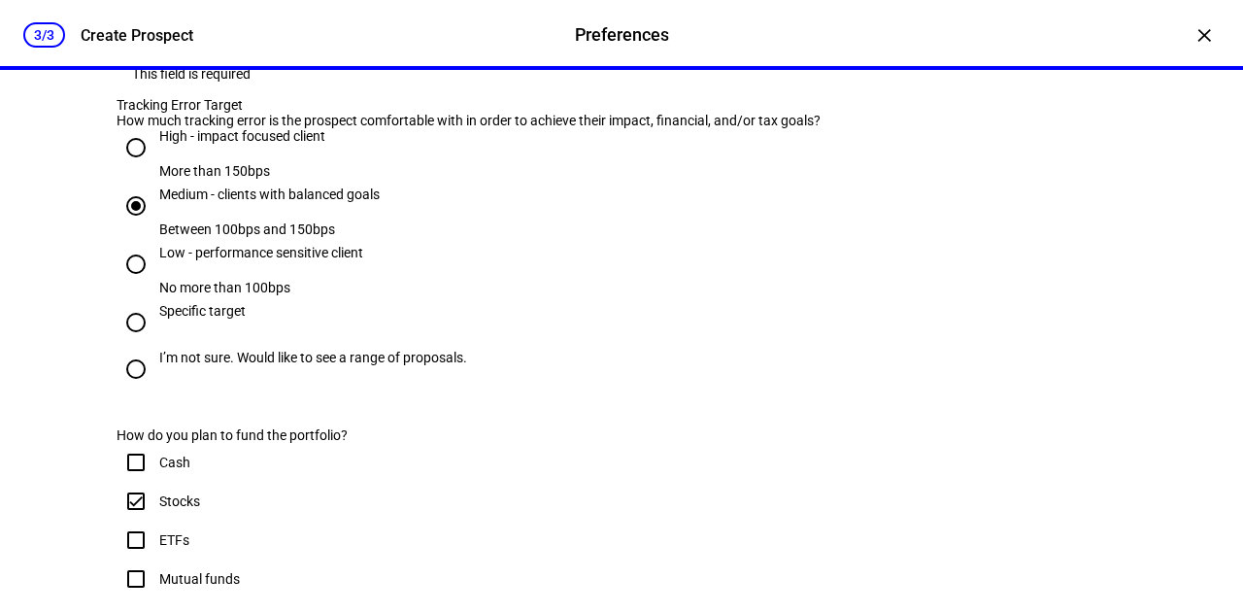
scroll to position [819, 0]
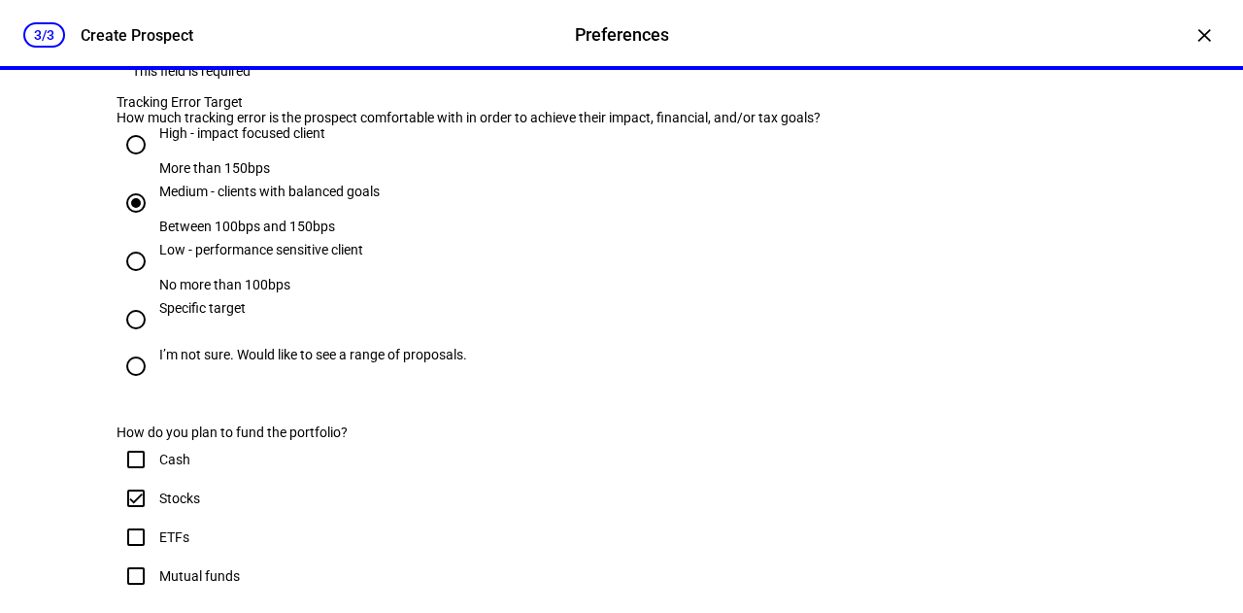
click at [134, 42] on mat-label "Benchmark" at bounding box center [155, 34] width 69 height 16
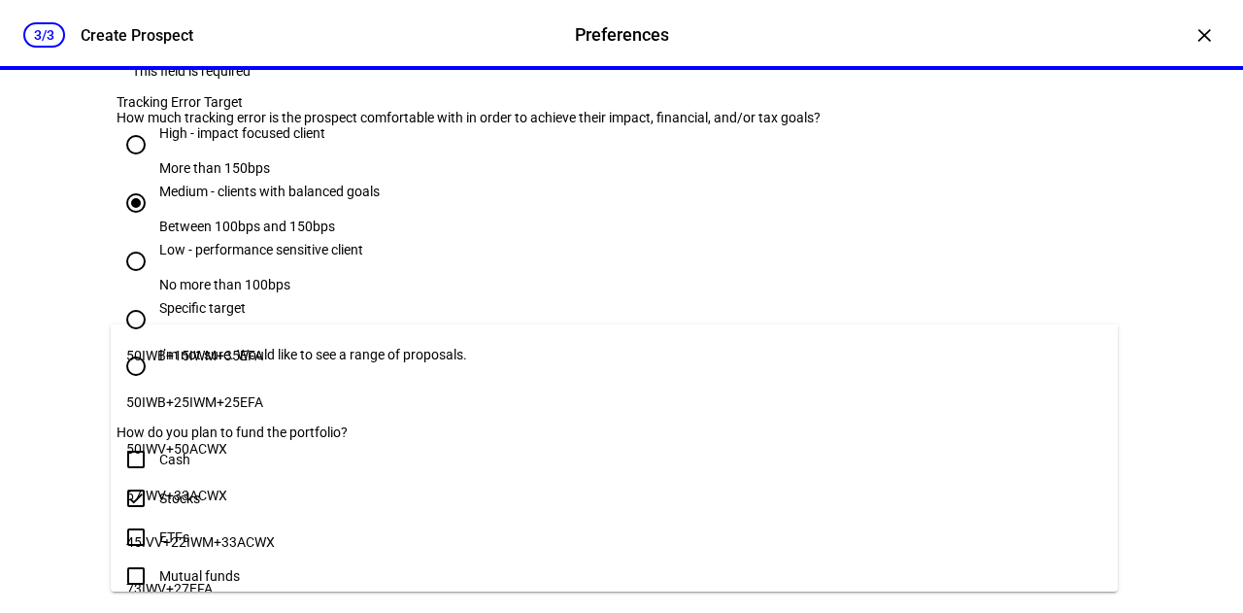
click at [135, 581] on span "73IWV+27EFA" at bounding box center [169, 589] width 86 height 16
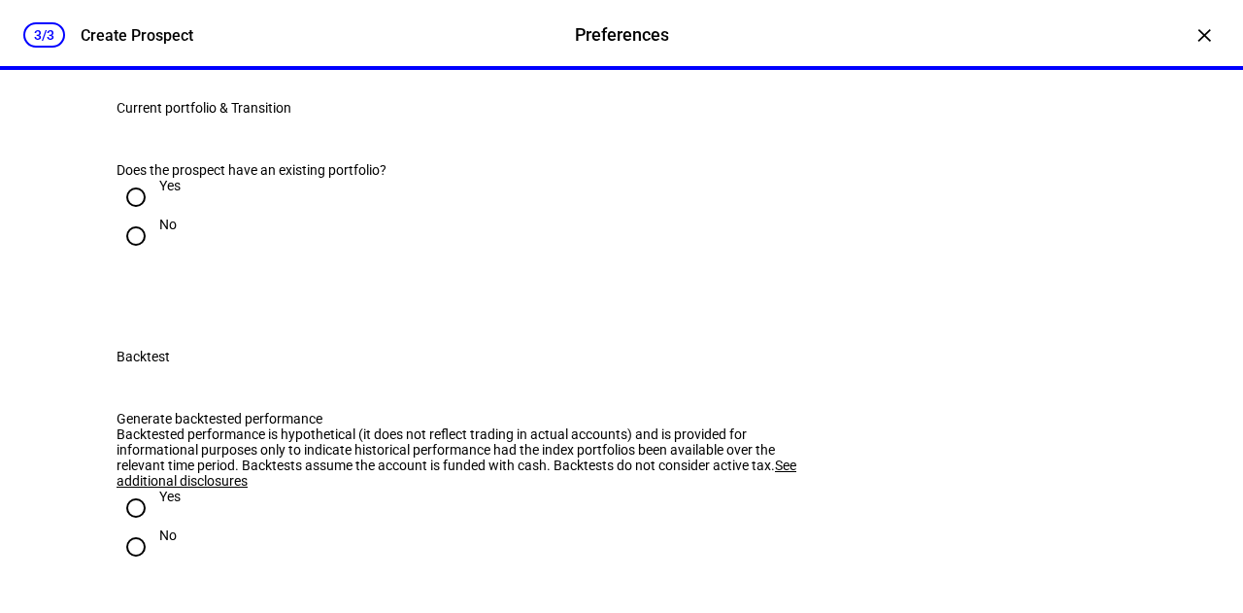
scroll to position [2351, 0]
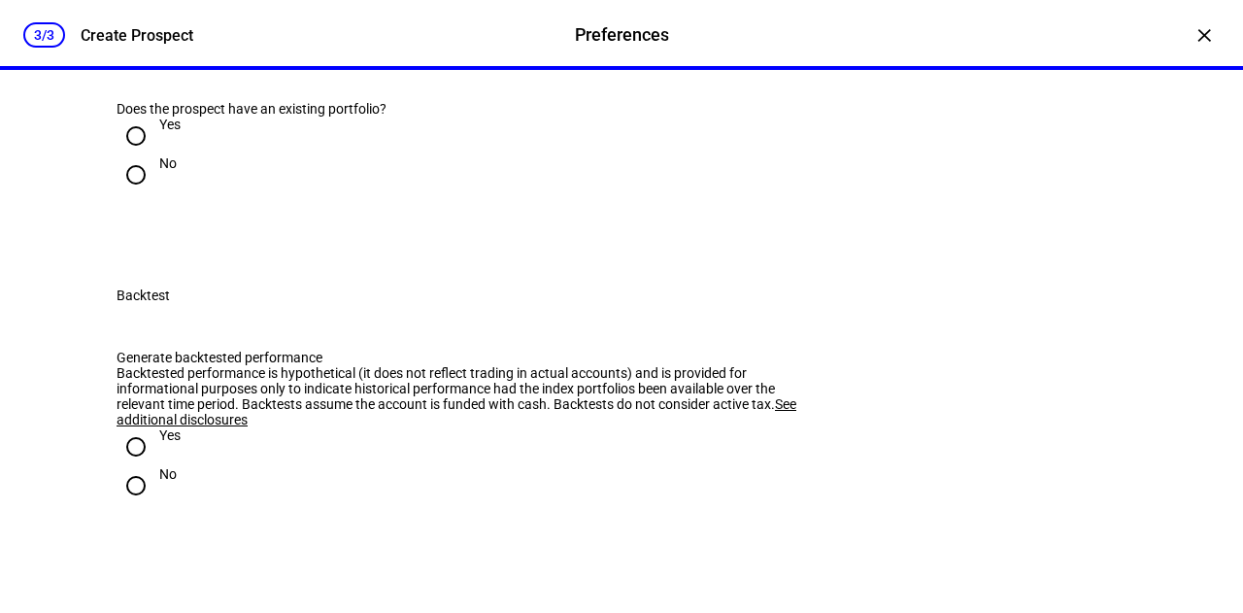
radio input "true"
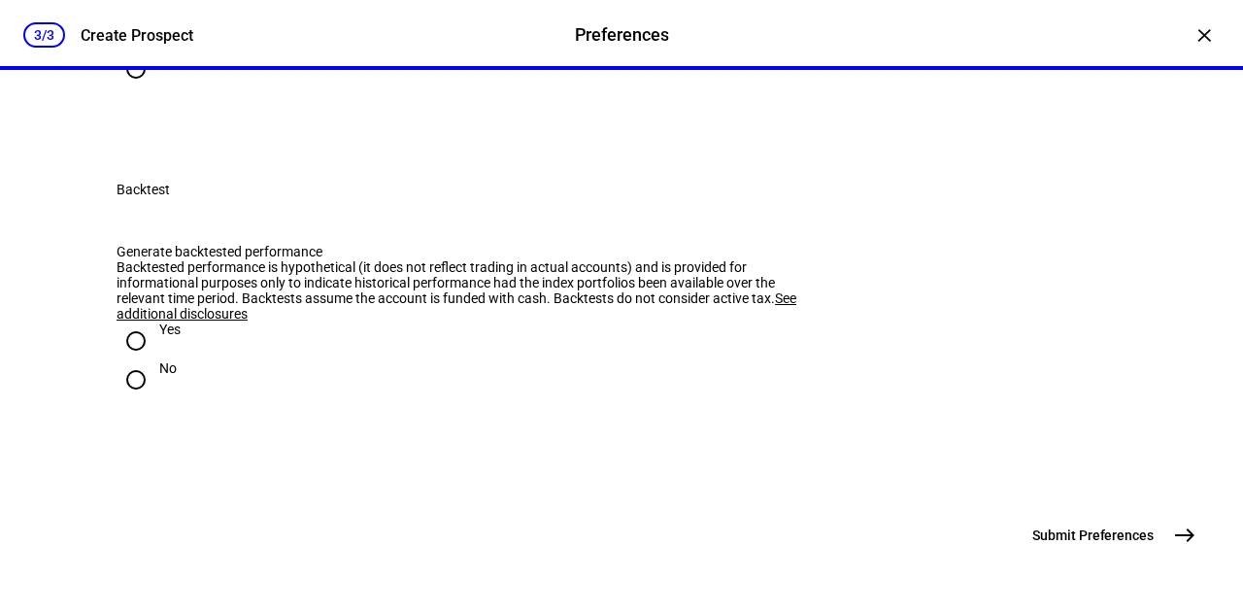
scroll to position [2584, 0]
click at [128, 50] on input "Yes" at bounding box center [136, 30] width 39 height 39
radio input "true"
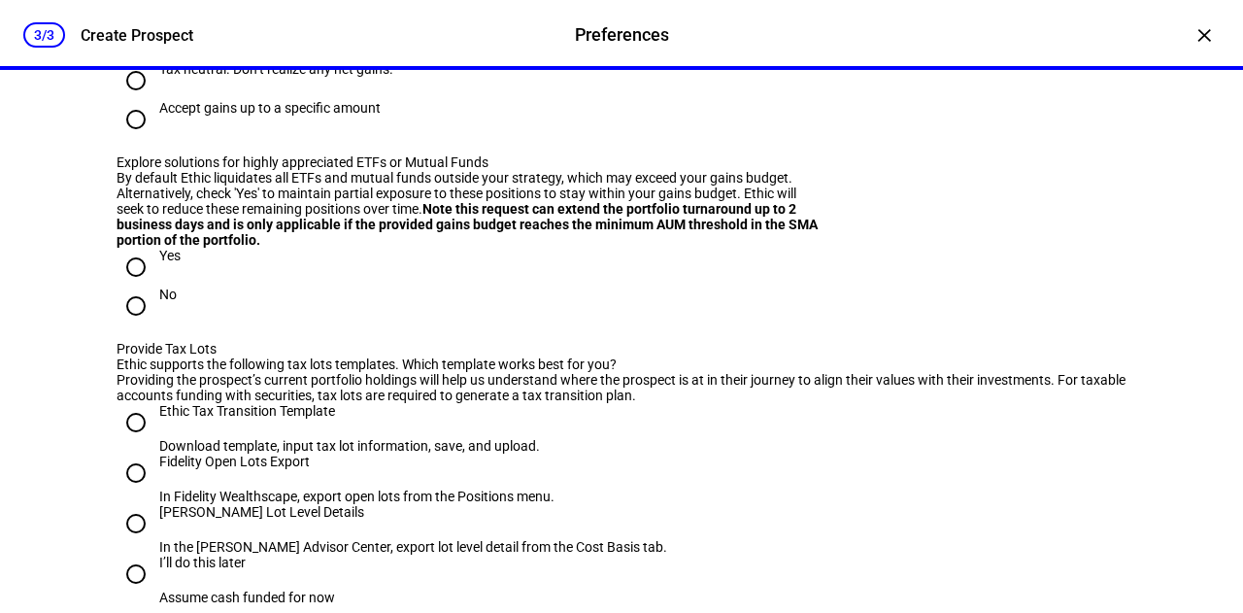
scroll to position [2671, 0]
radio input "true"
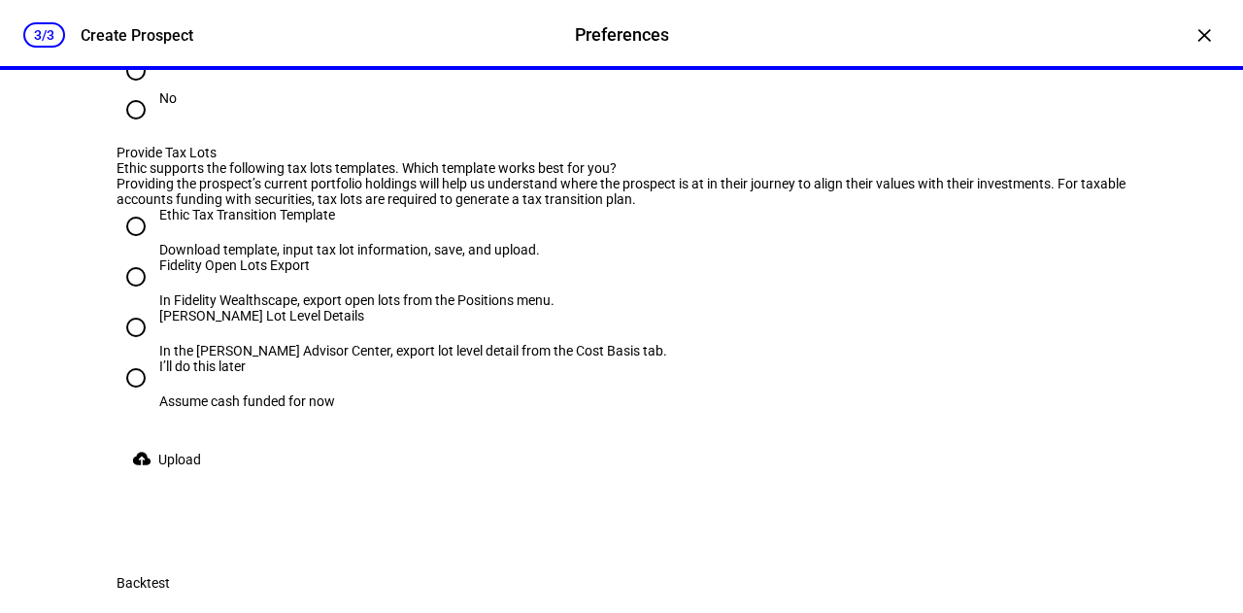
scroll to position [2868, 0]
radio input "true"
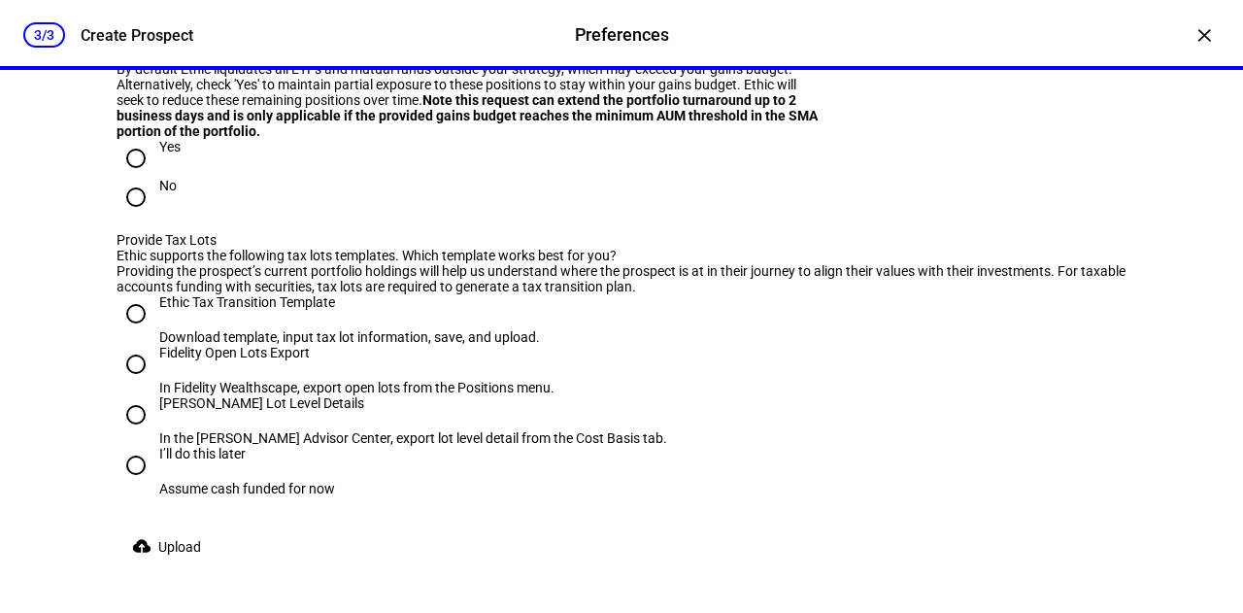
type input "5,000"
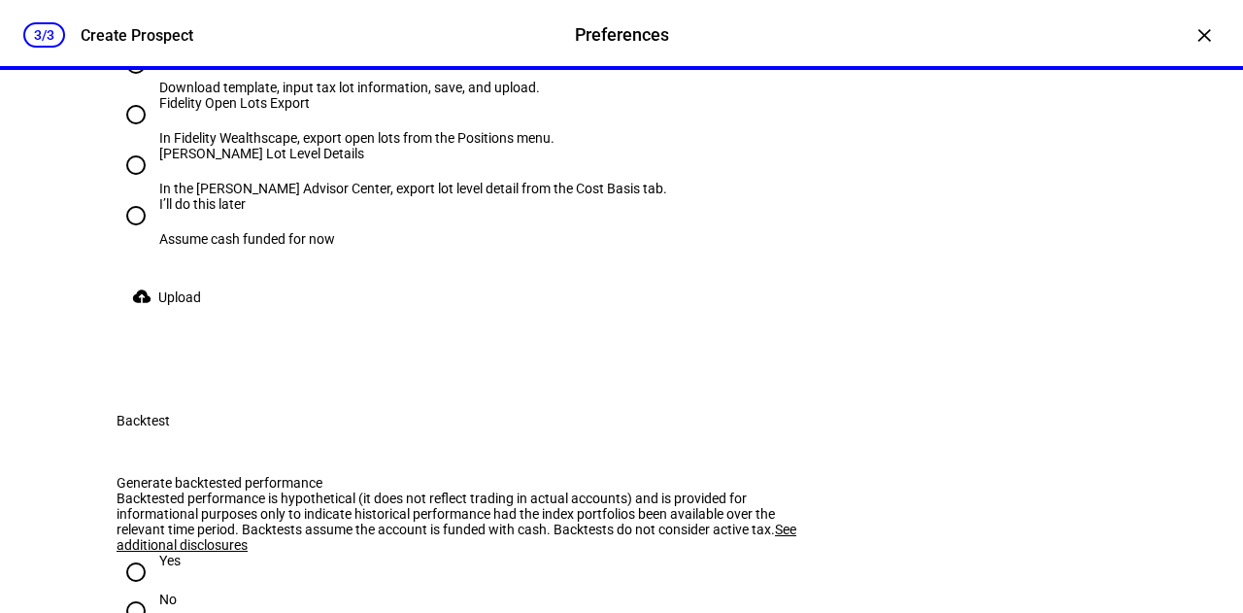
scroll to position [3118, 0]
radio input "true"
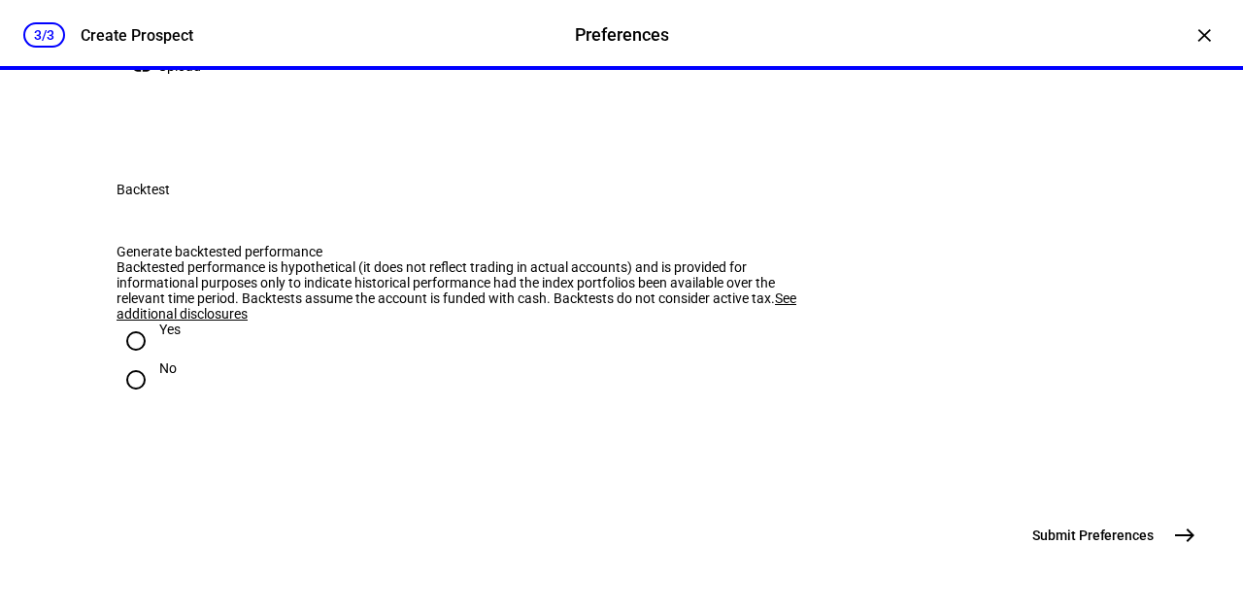
scroll to position [3493, 0]
radio input "true"
click at [185, 85] on span "Upload" at bounding box center [179, 66] width 43 height 39
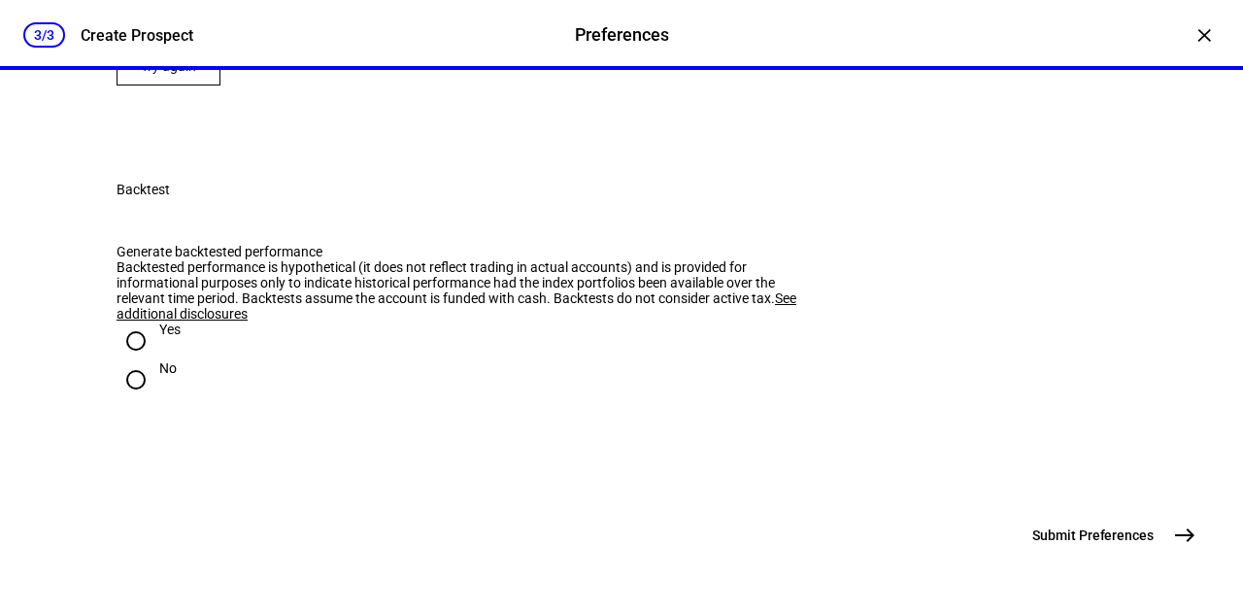
click at [150, 74] on span "Try again" at bounding box center [168, 66] width 55 height 16
radio input "true"
click at [257, 85] on span "Download template" at bounding box center [199, 78] width 118 height 16
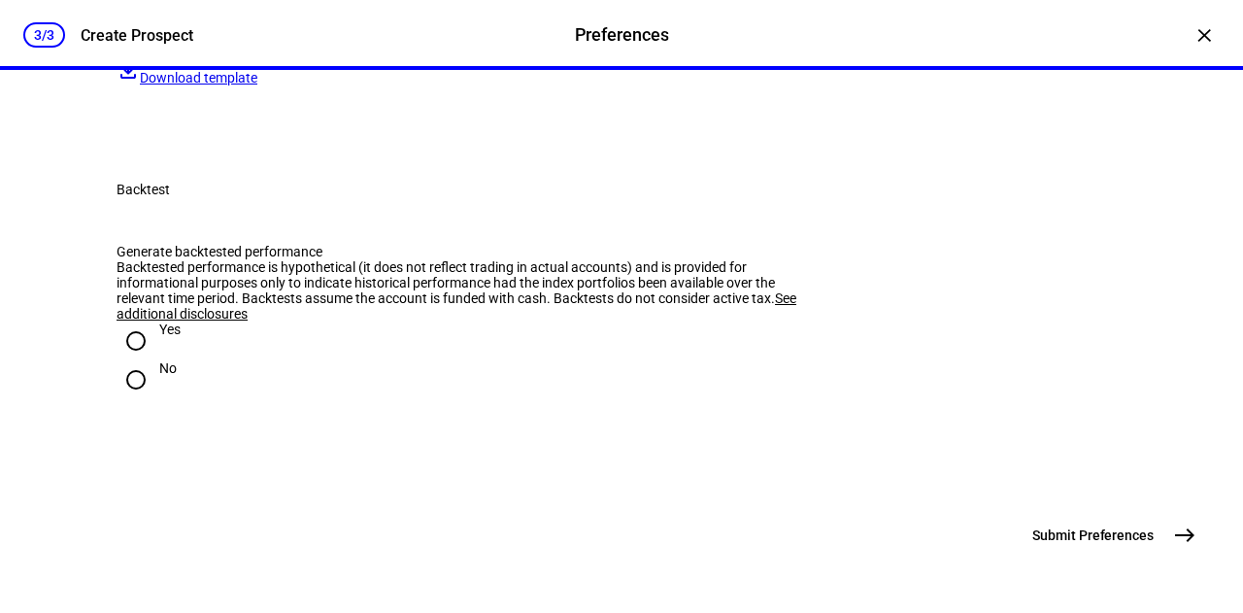
radio input "true"
click at [152, 85] on span at bounding box center [171, 66] width 108 height 39
click at [232, 85] on span "Download current file ([DATE] Almaer Cost Basis.csv)" at bounding box center [299, 78] width 318 height 16
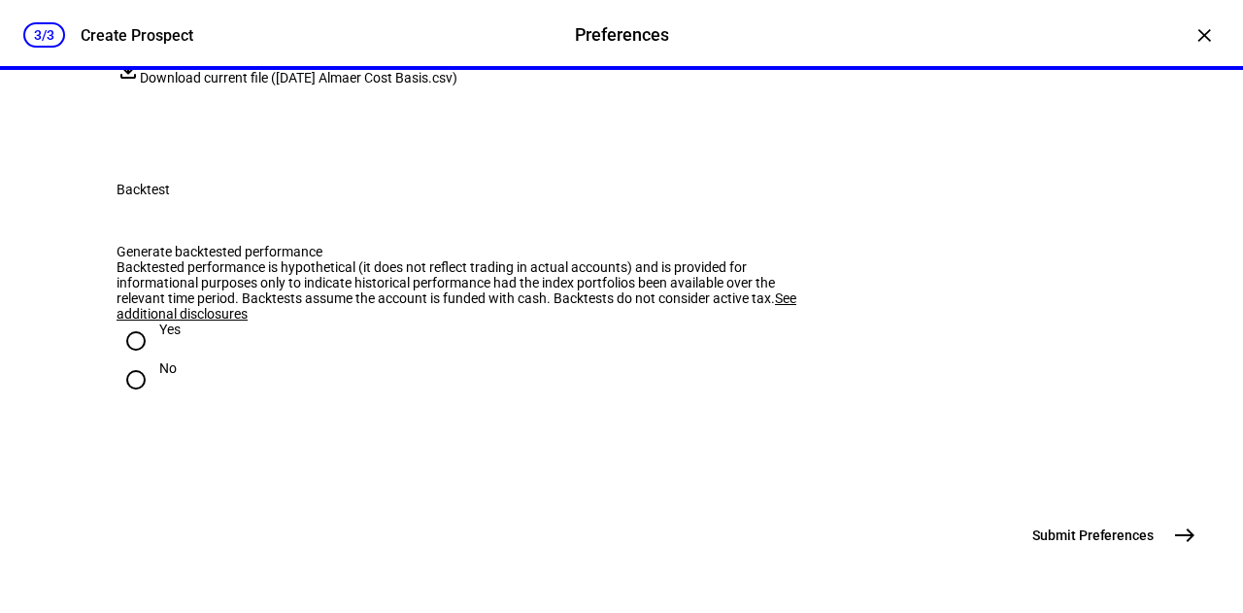
scroll to position [3872, 0]
click at [122, 399] on input "No" at bounding box center [136, 379] width 39 height 39
radio input "true"
click at [1189, 555] on span "east" at bounding box center [1185, 535] width 39 height 39
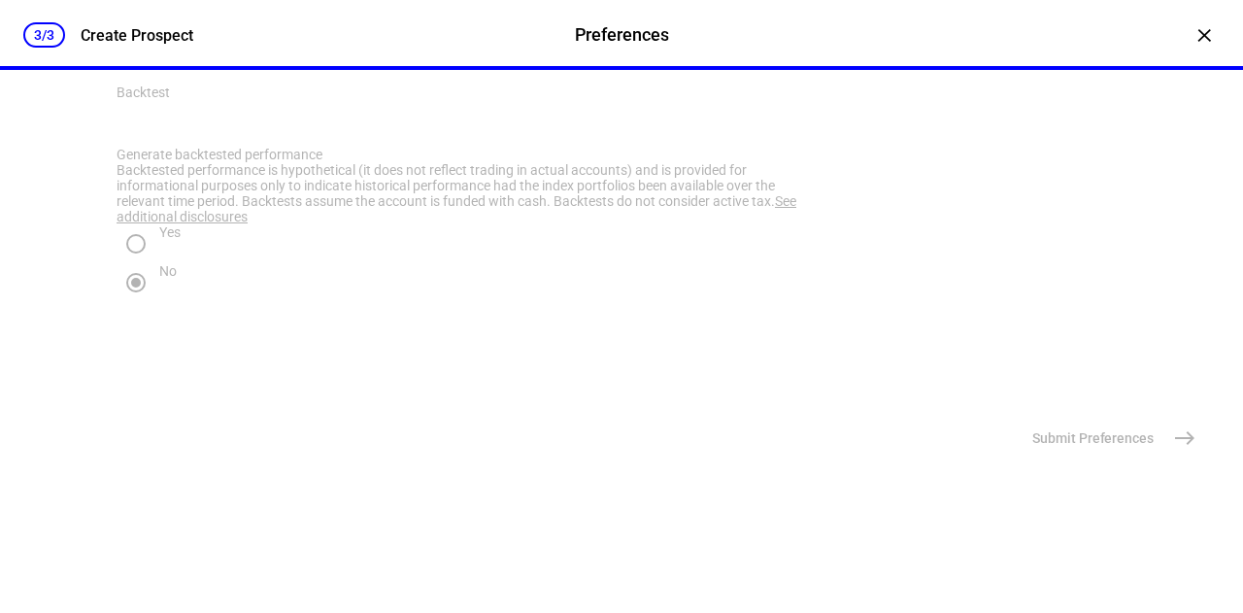
scroll to position [0, 0]
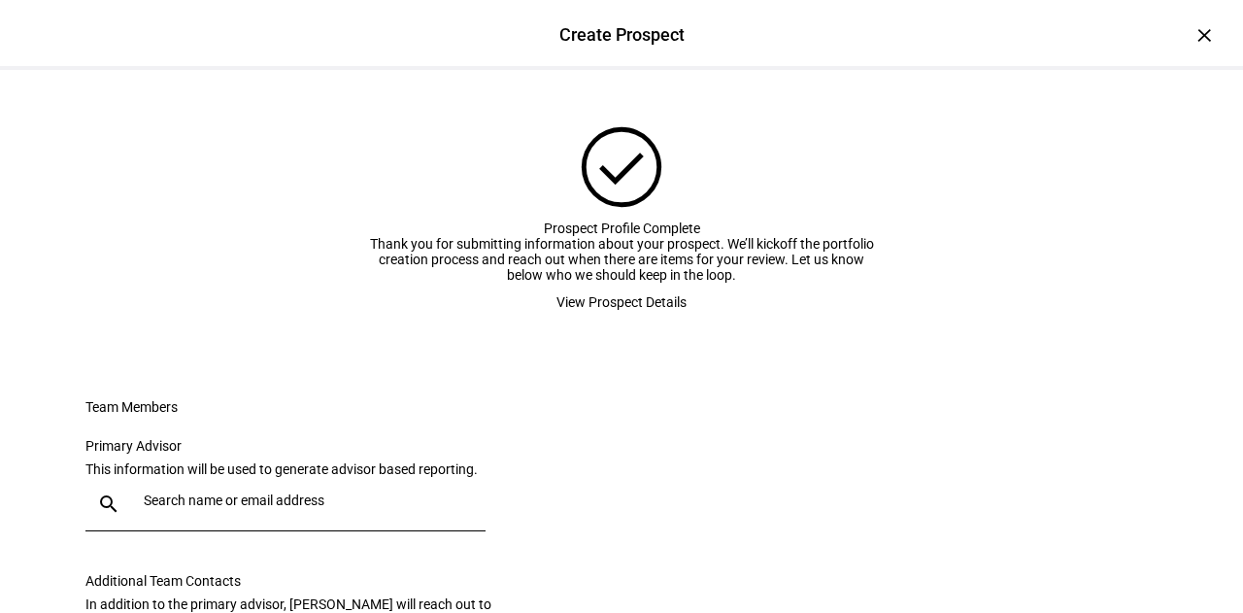
click at [645, 322] on span "View Prospect Details" at bounding box center [622, 302] width 130 height 39
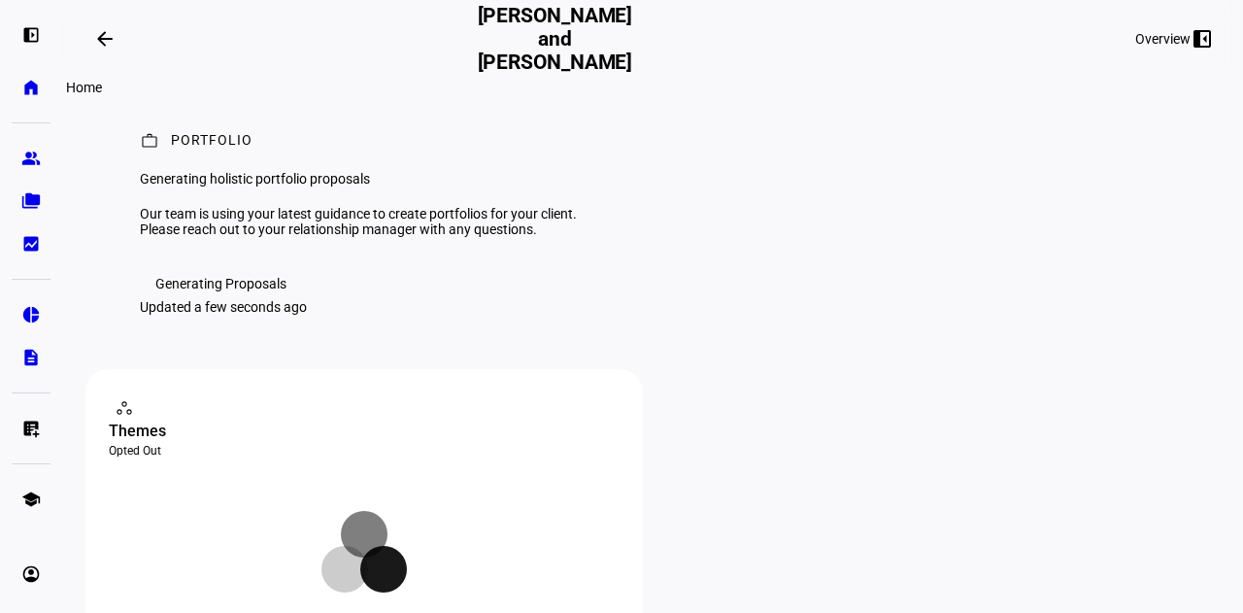
click at [34, 87] on eth-mat-symbol "home" at bounding box center [30, 87] width 19 height 19
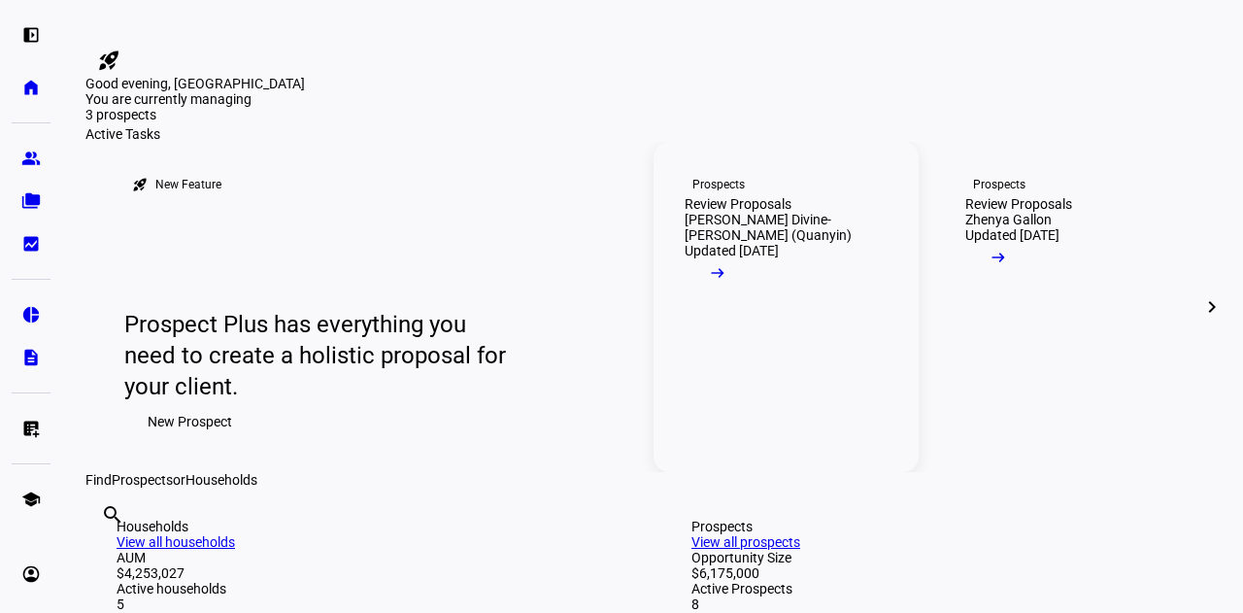
click at [751, 297] on span at bounding box center [718, 277] width 66 height 39
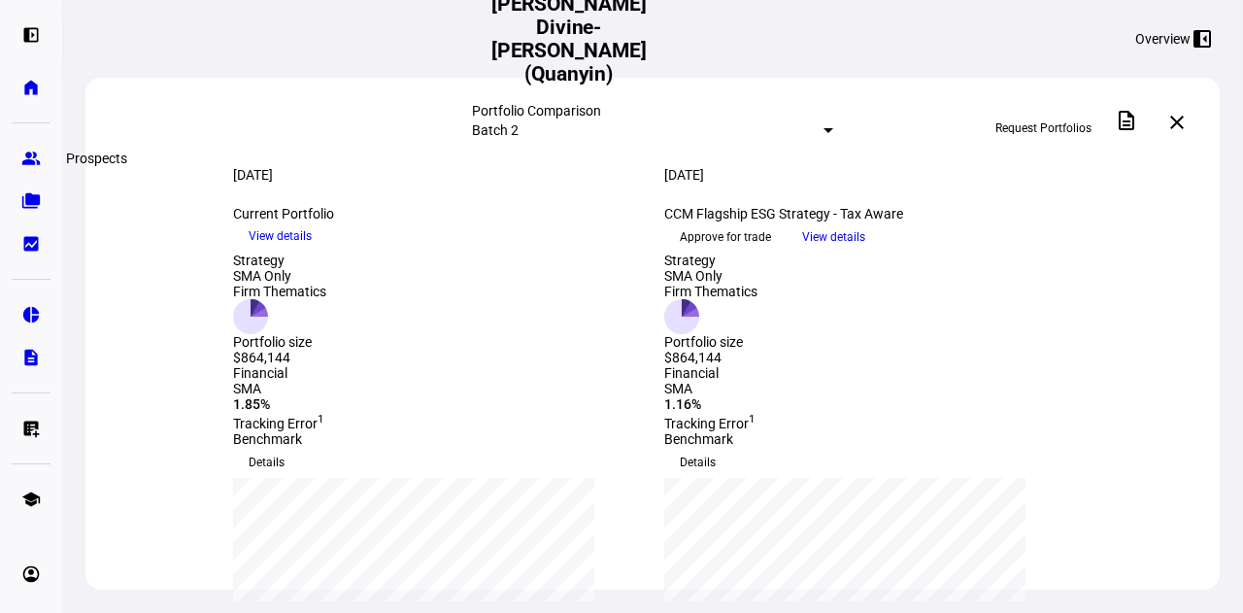
click at [30, 143] on link "group Prospects" at bounding box center [31, 158] width 39 height 39
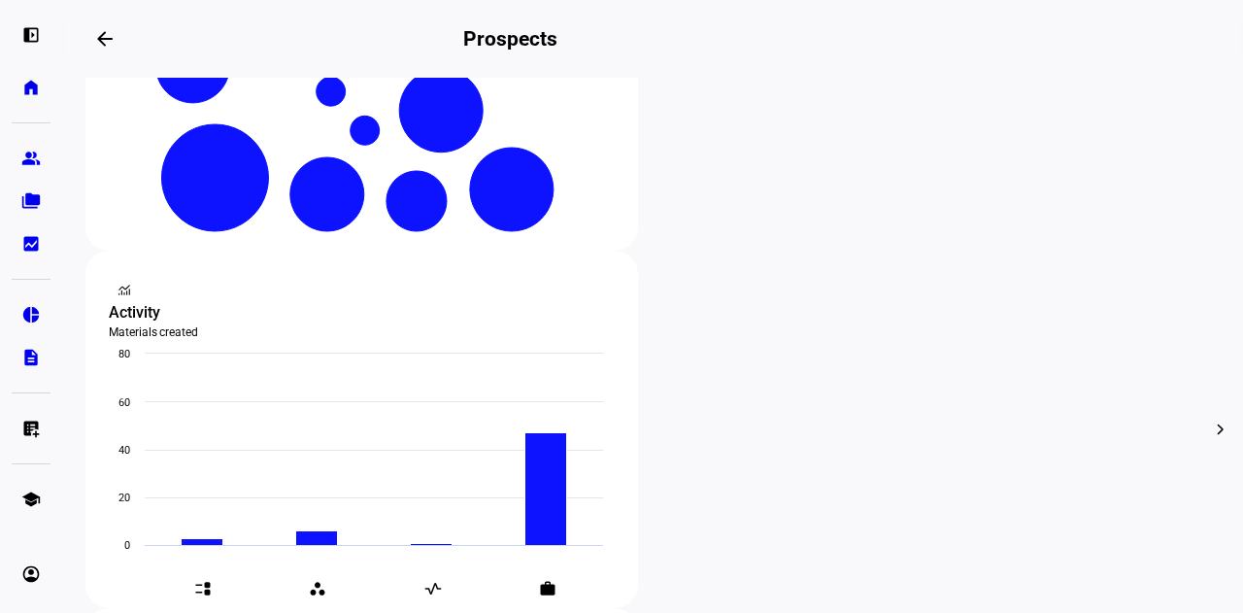
scroll to position [567, 0]
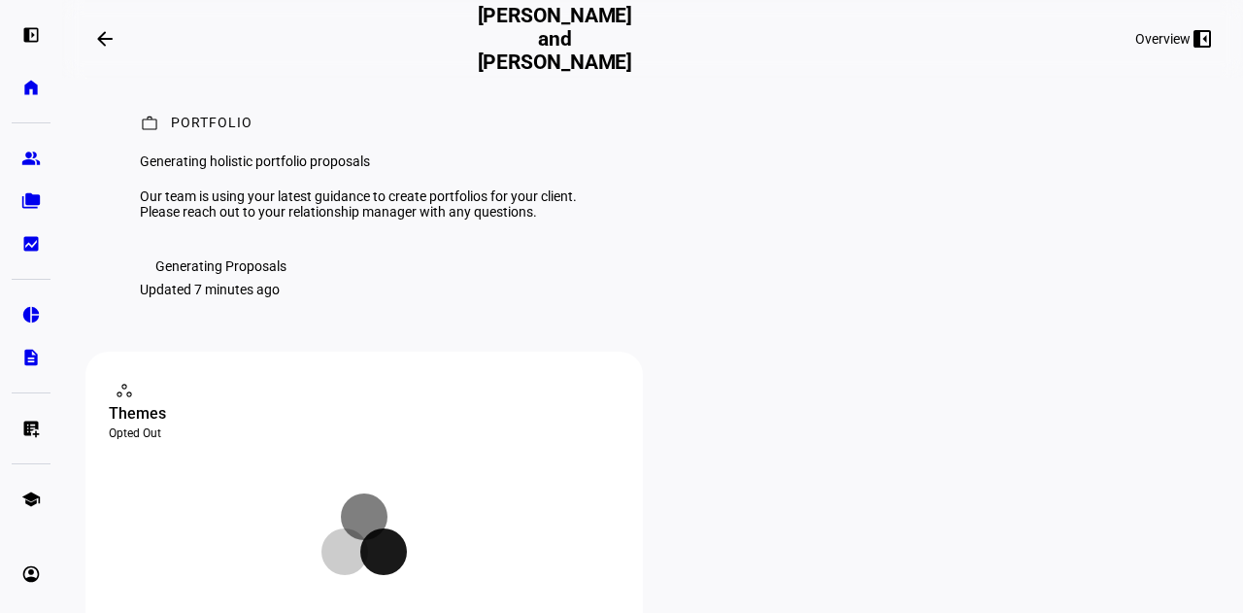
scroll to position [17, 0]
click at [157, 274] on div "Generating Proposals" at bounding box center [220, 266] width 131 height 16
click at [416, 352] on div "work Portfolio Generating holistic portfolio proposals Our team is using your l…" at bounding box center [652, 205] width 1135 height 291
click at [1128, 26] on span at bounding box center [1174, 39] width 108 height 47
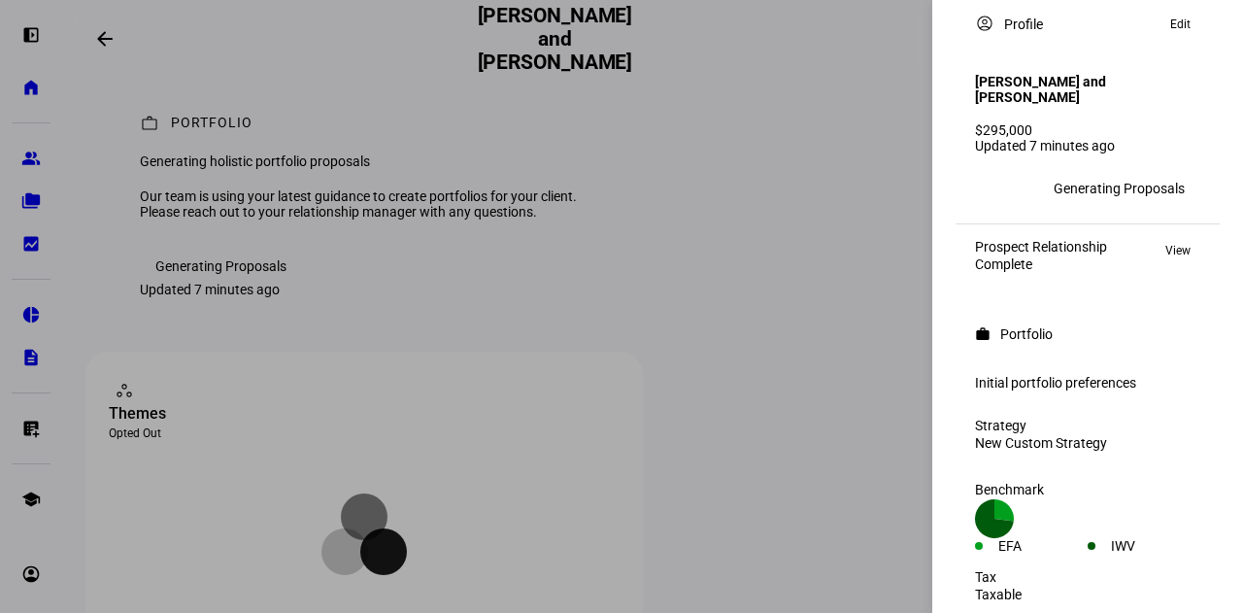
scroll to position [0, 0]
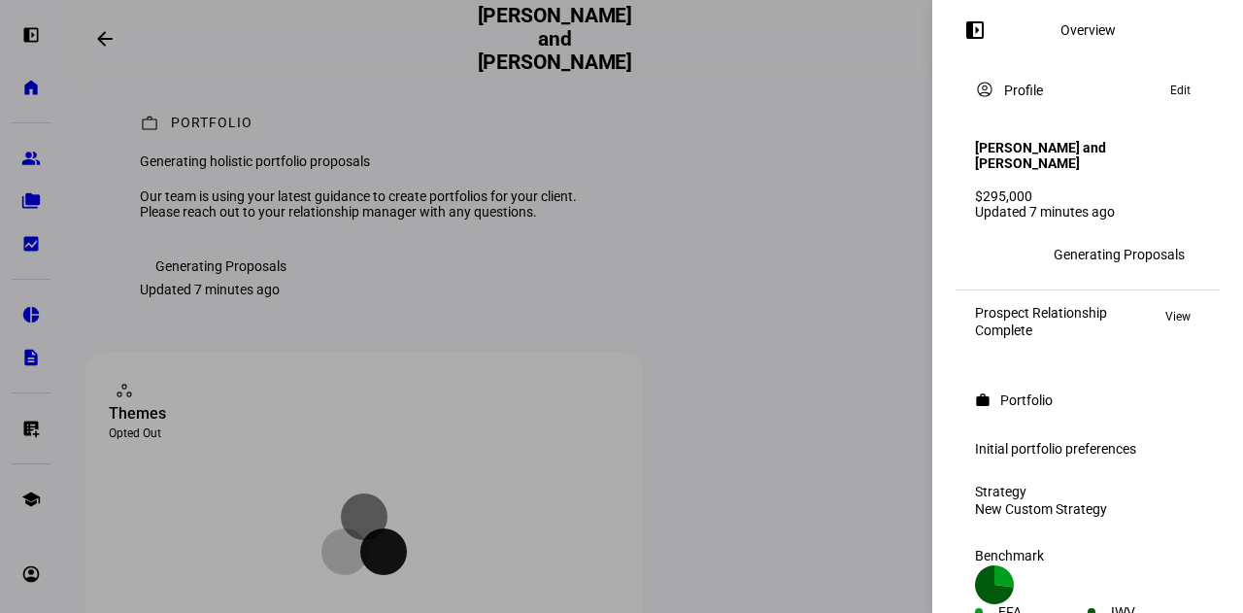
click at [1166, 305] on span "View" at bounding box center [1178, 316] width 25 height 23
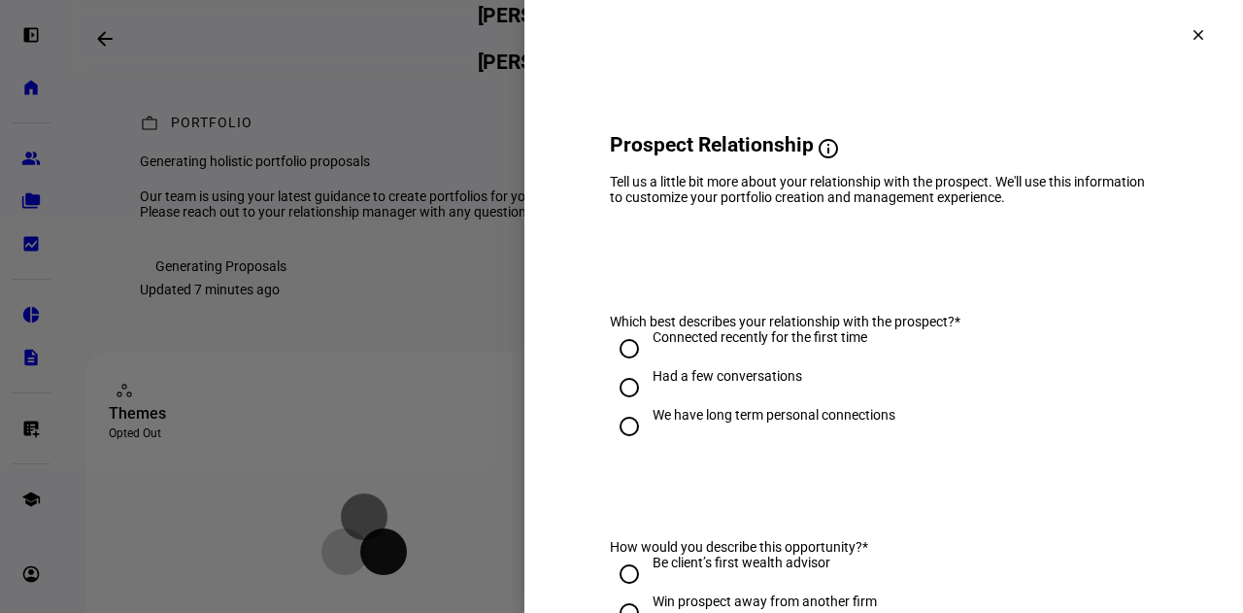
click at [1182, 48] on span at bounding box center [1198, 35] width 47 height 47
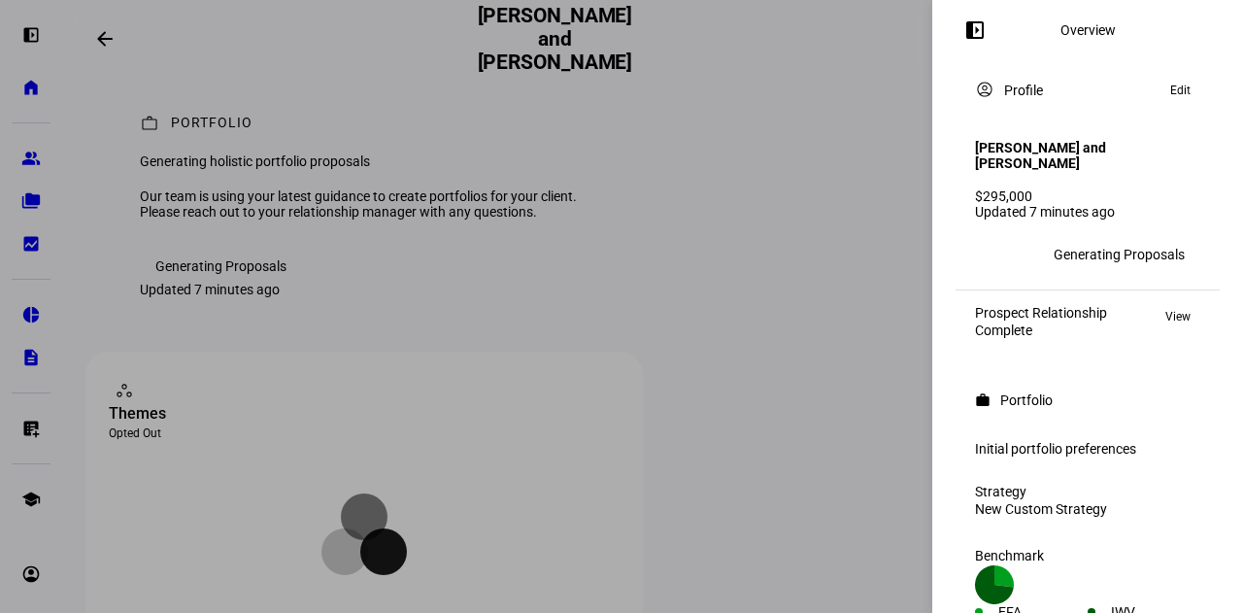
click at [1171, 99] on span "Edit" at bounding box center [1181, 90] width 20 height 23
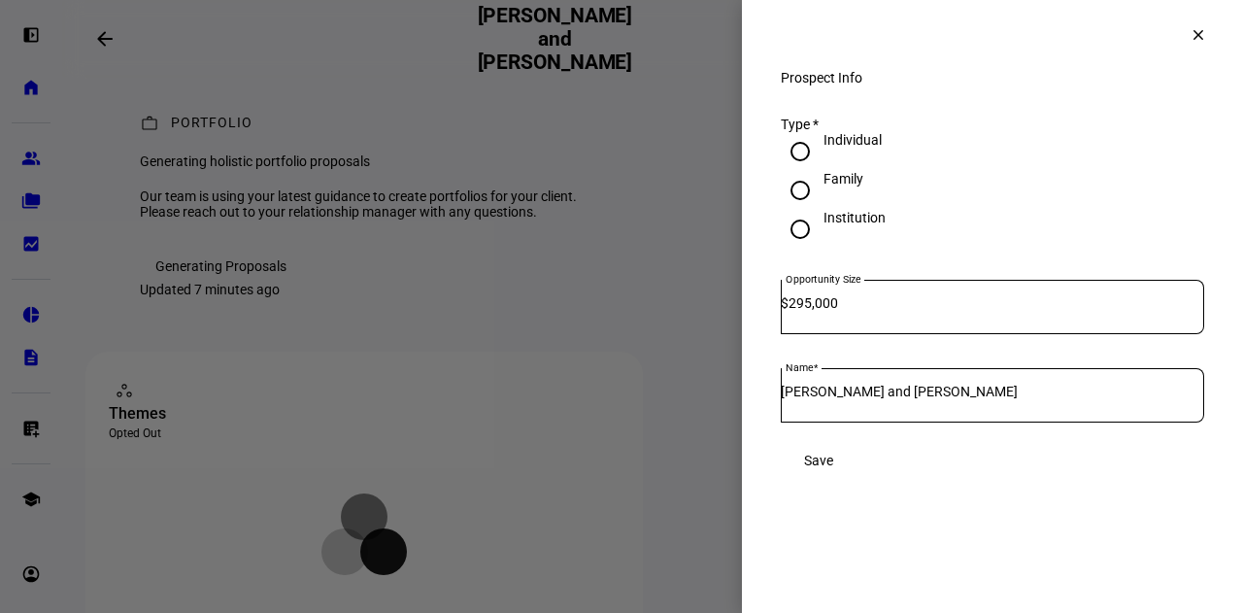
click at [1183, 42] on span at bounding box center [1198, 35] width 47 height 47
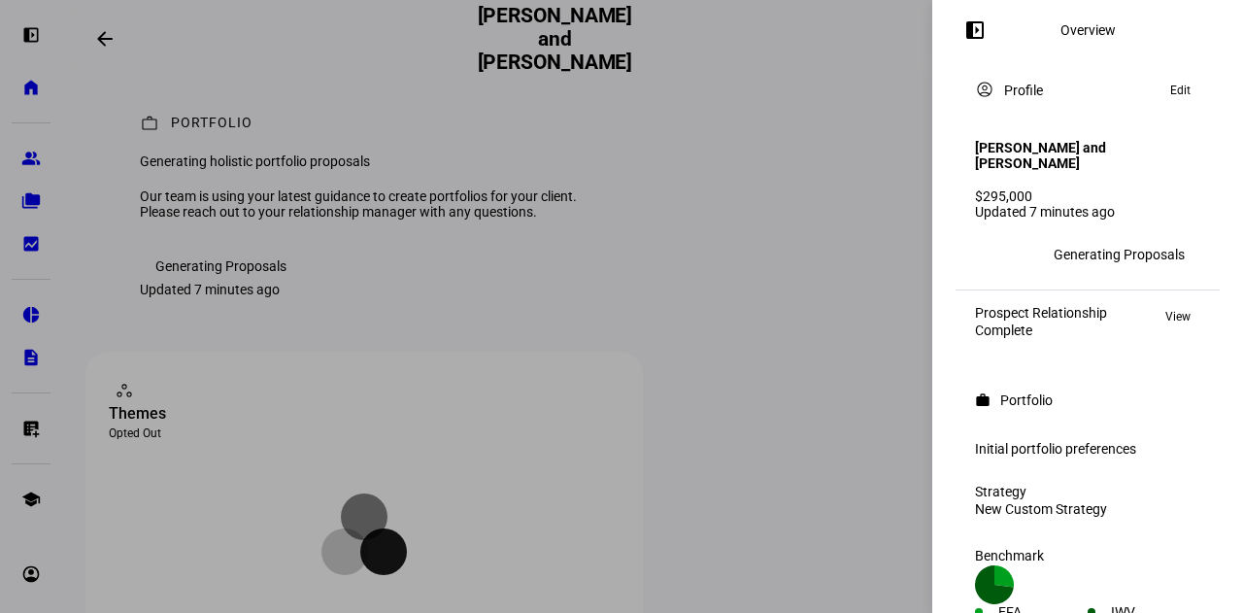
click at [1067, 431] on div "Initial portfolio preferences" at bounding box center [1088, 449] width 249 height 37
click at [971, 36] on mat-icon "left_panel_open" at bounding box center [975, 29] width 23 height 23
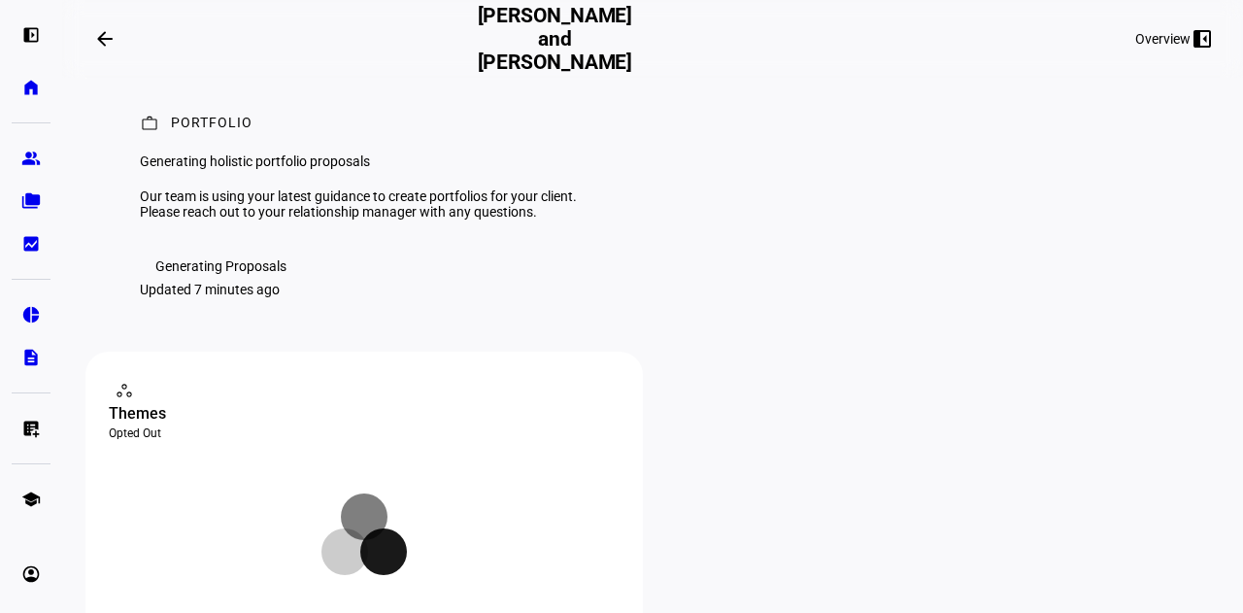
click at [560, 352] on div "work Portfolio Generating holistic portfolio proposals Our team is using your l…" at bounding box center [652, 205] width 1135 height 291
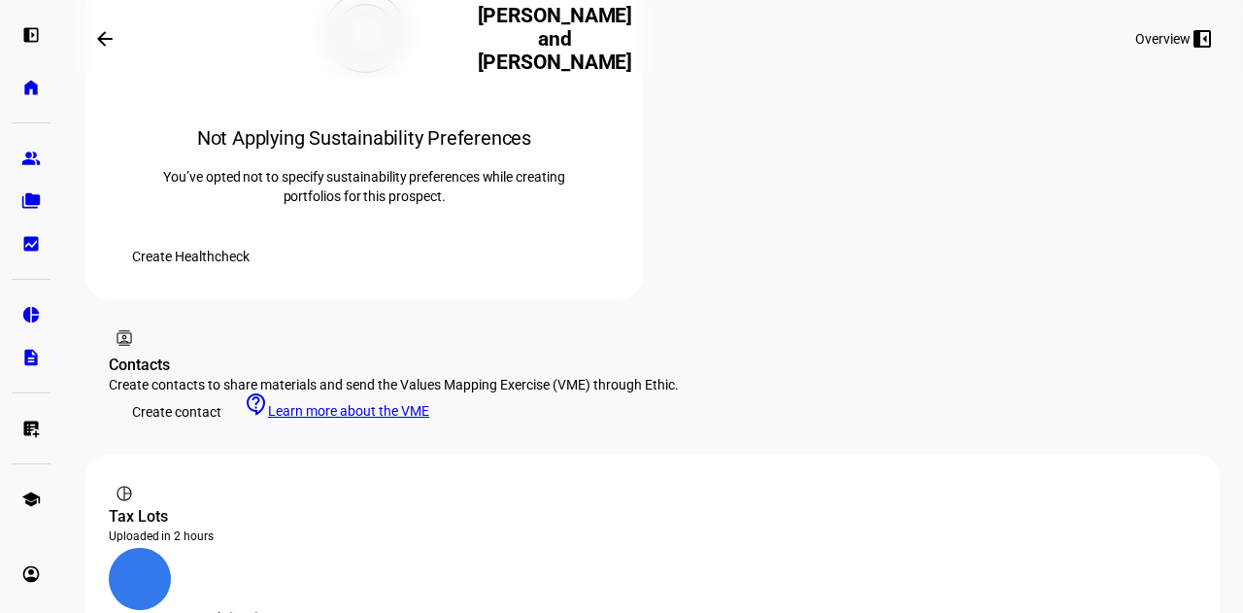
scroll to position [1068, 0]
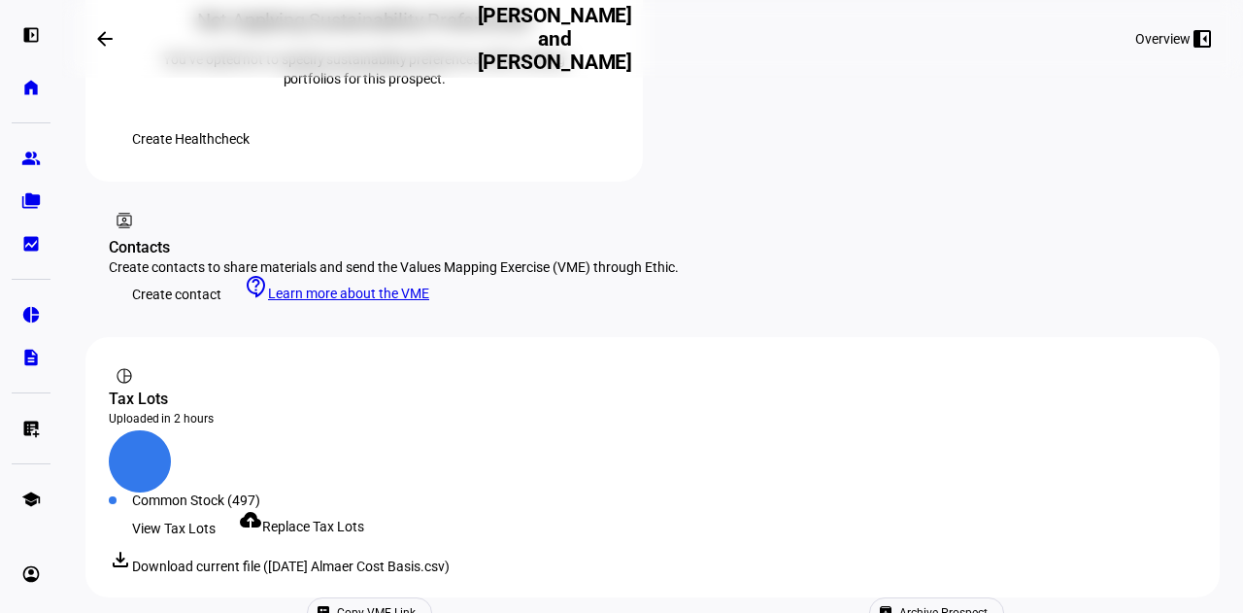
click at [188, 411] on div "Uploaded in 2 hours" at bounding box center [653, 419] width 1088 height 16
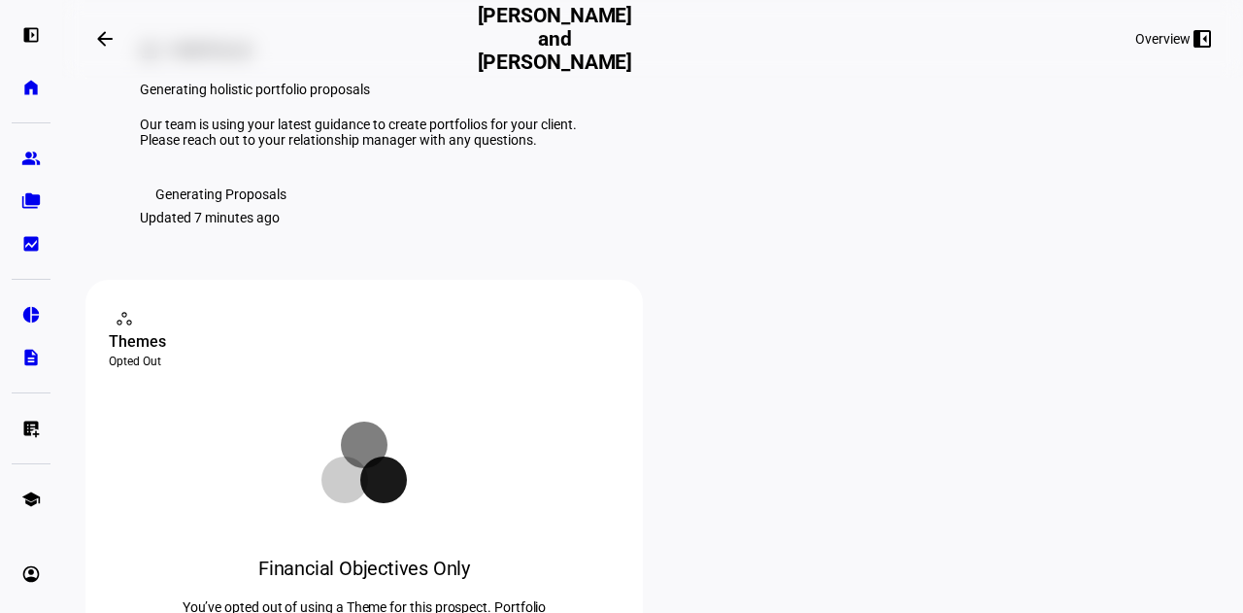
scroll to position [0, 0]
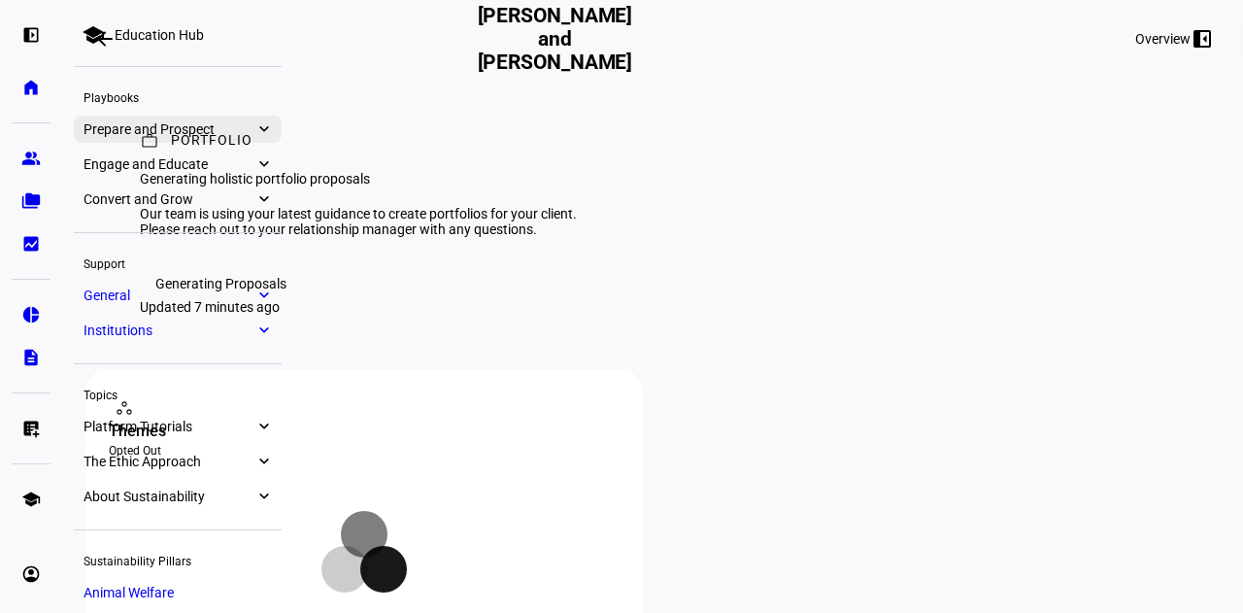
click at [255, 123] on eth-mat-symbol "expand_more" at bounding box center [263, 128] width 17 height 19
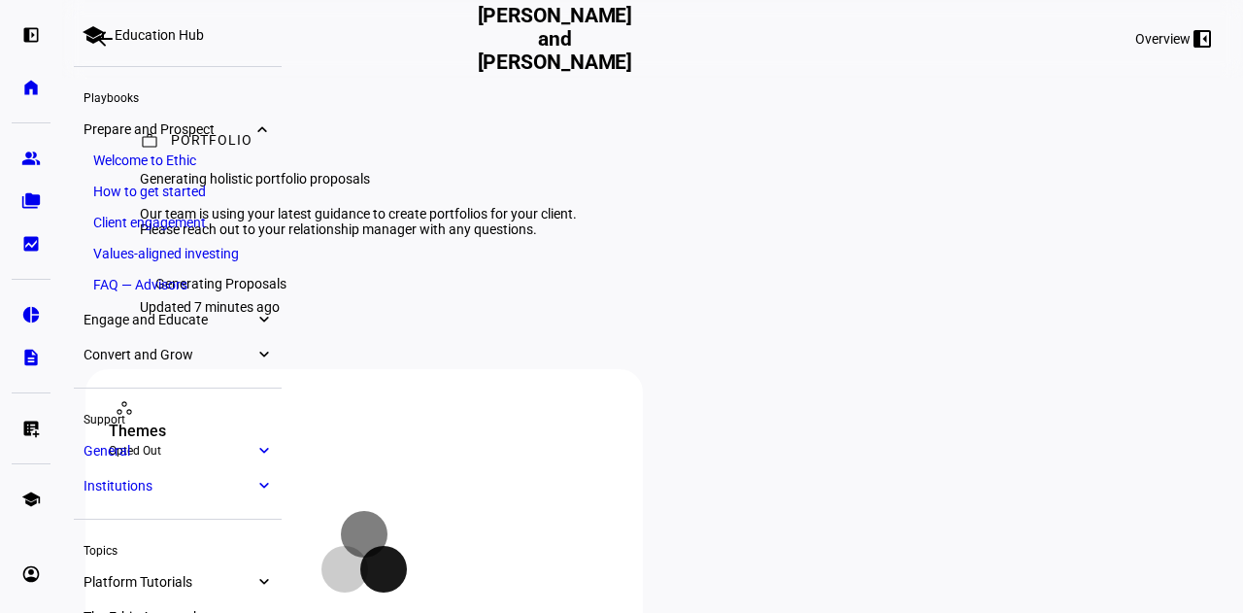
scroll to position [106, 0]
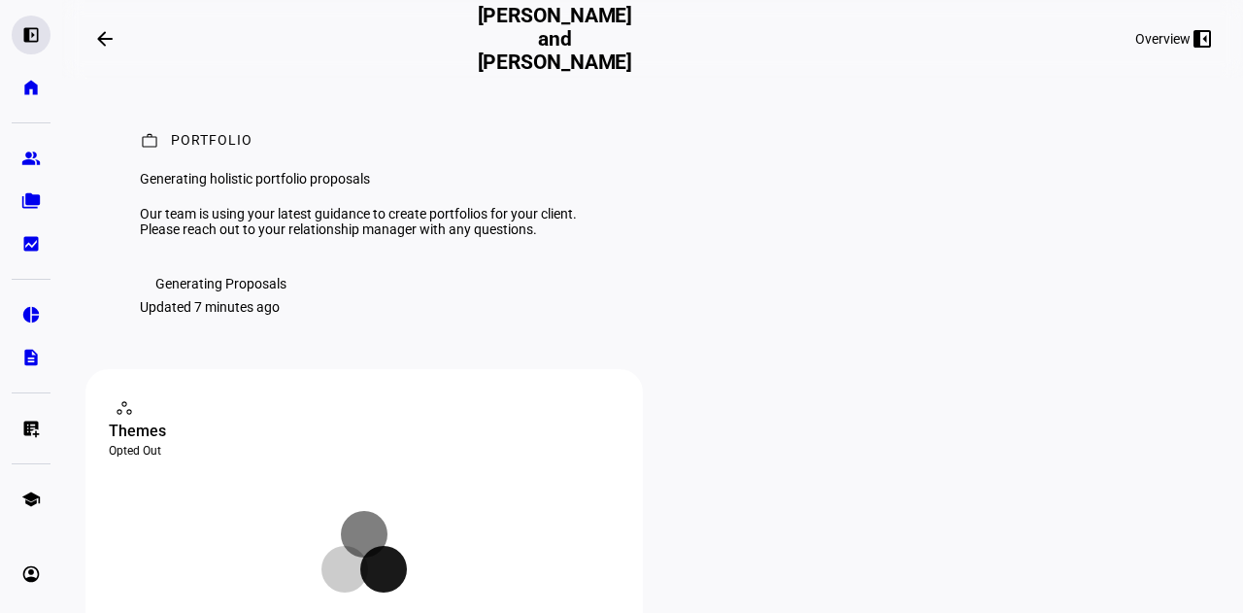
click at [19, 38] on div "left_panel_open" at bounding box center [31, 35] width 39 height 39
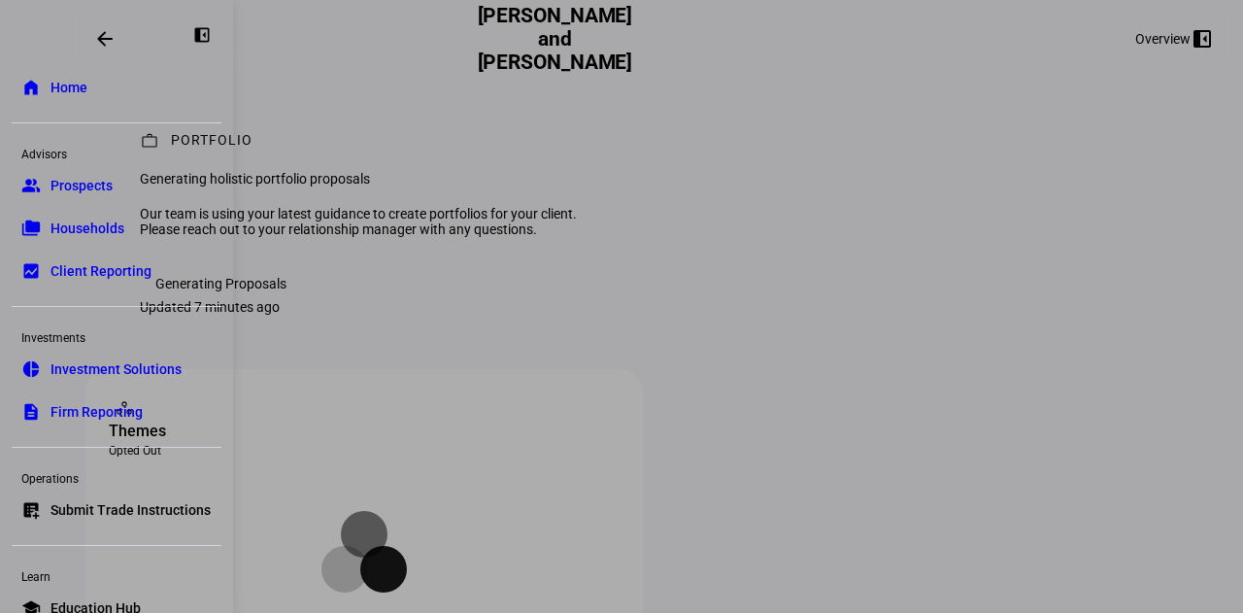
click at [105, 187] on span "Prospects" at bounding box center [82, 185] width 62 height 19
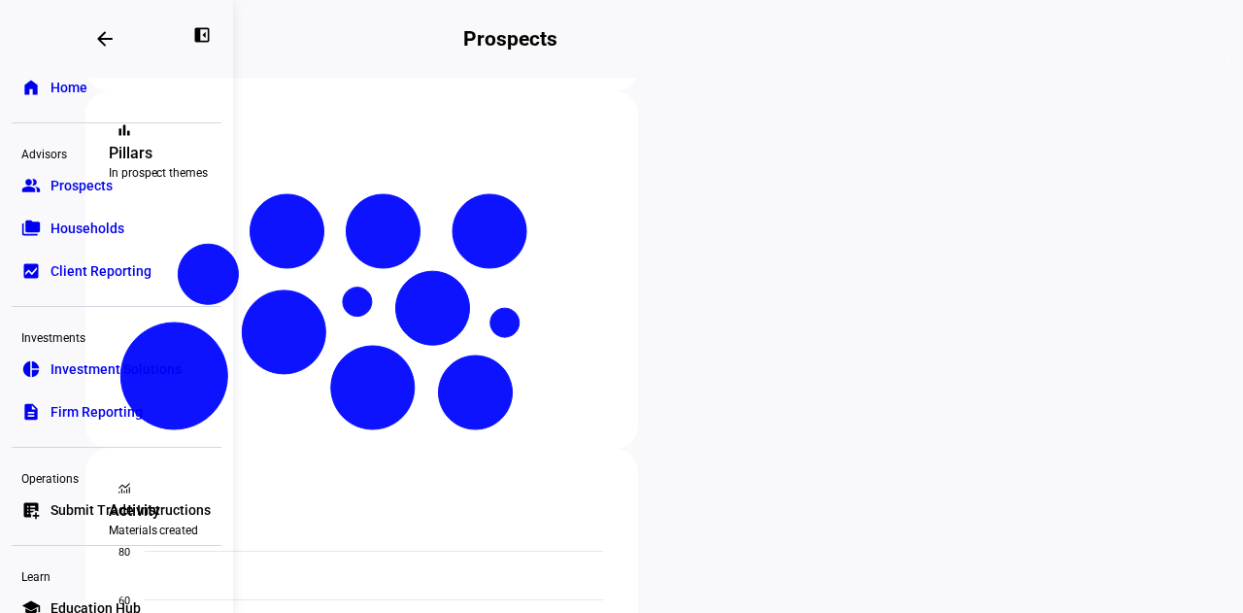
scroll to position [379, 0]
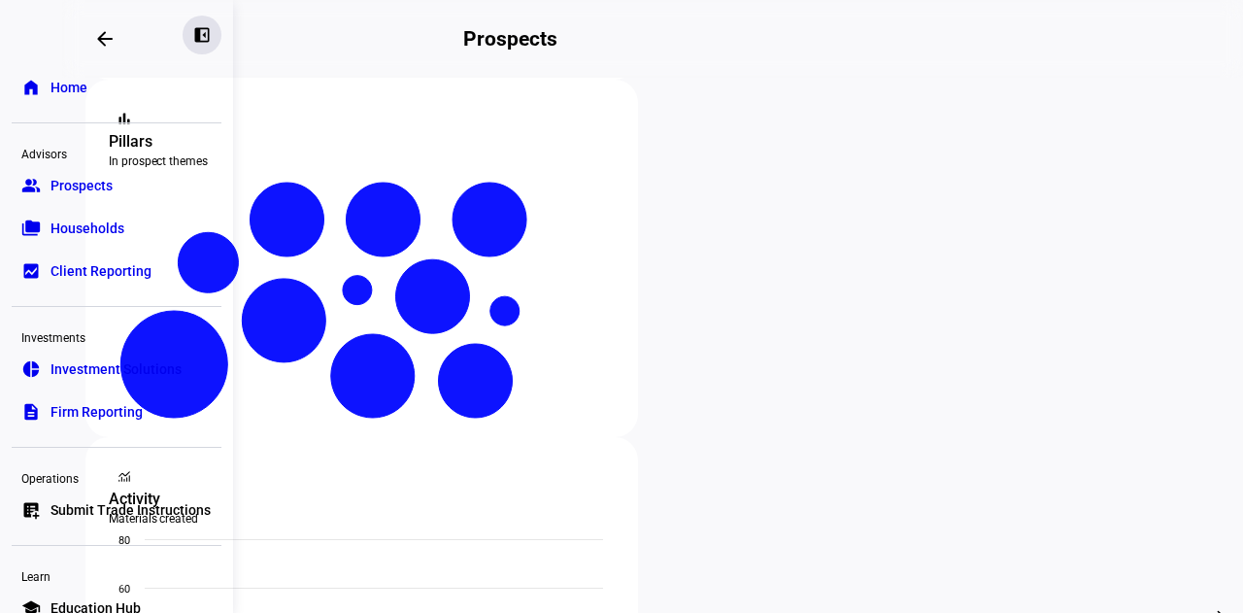
click at [192, 38] on eth-mat-symbol "left_panel_close" at bounding box center [201, 34] width 19 height 19
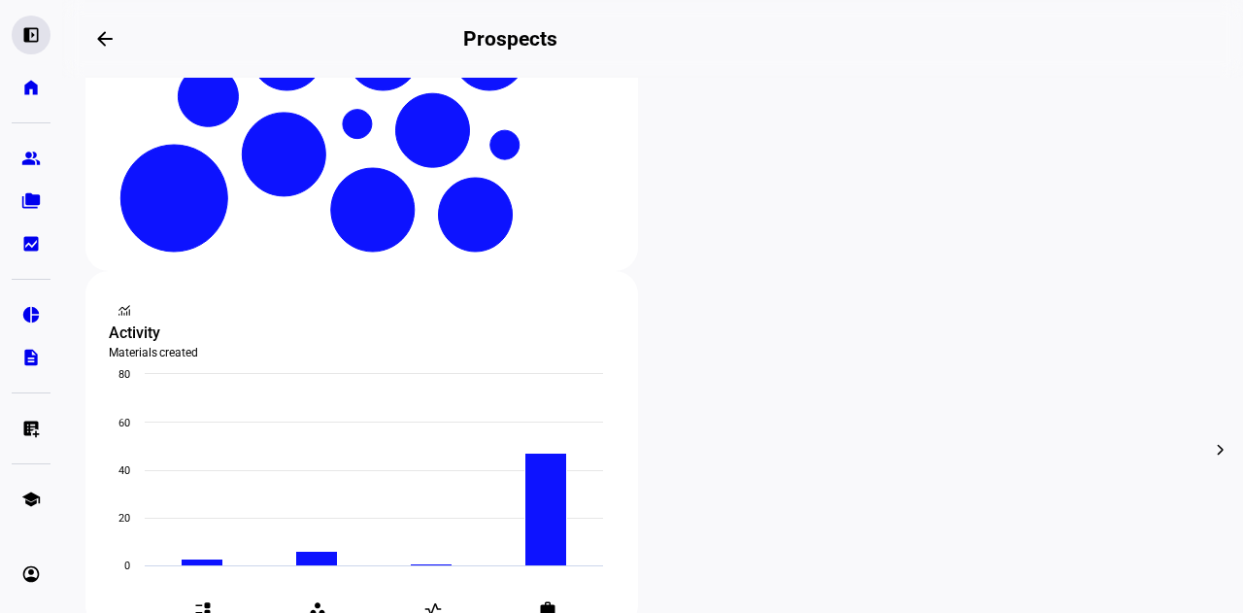
scroll to position [546, 0]
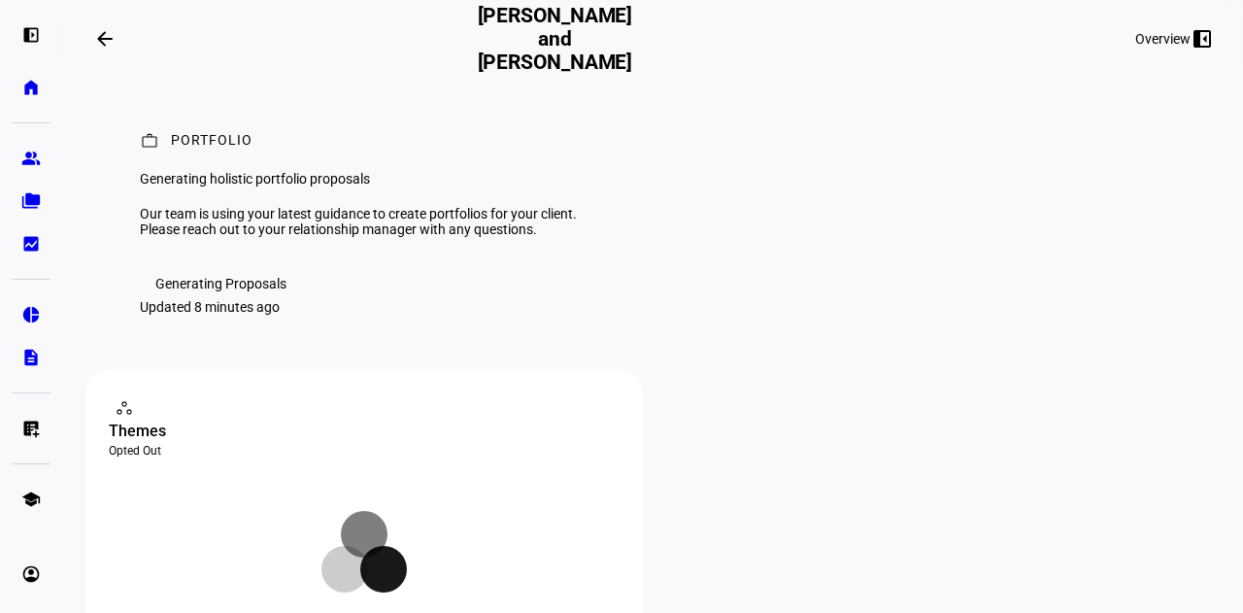
drag, startPoint x: 777, startPoint y: 201, endPoint x: 777, endPoint y: 190, distance: 10.7
click at [777, 190] on div "work Portfolio Generating holistic portfolio proposals Our team is using your l…" at bounding box center [652, 223] width 1135 height 291
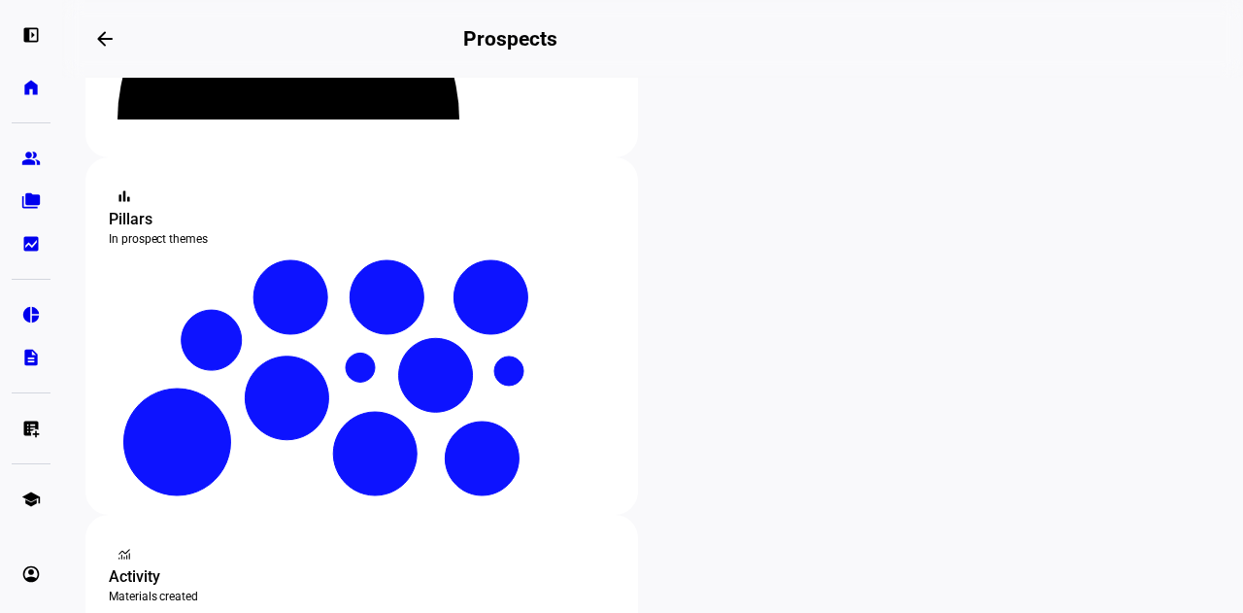
scroll to position [300, 0]
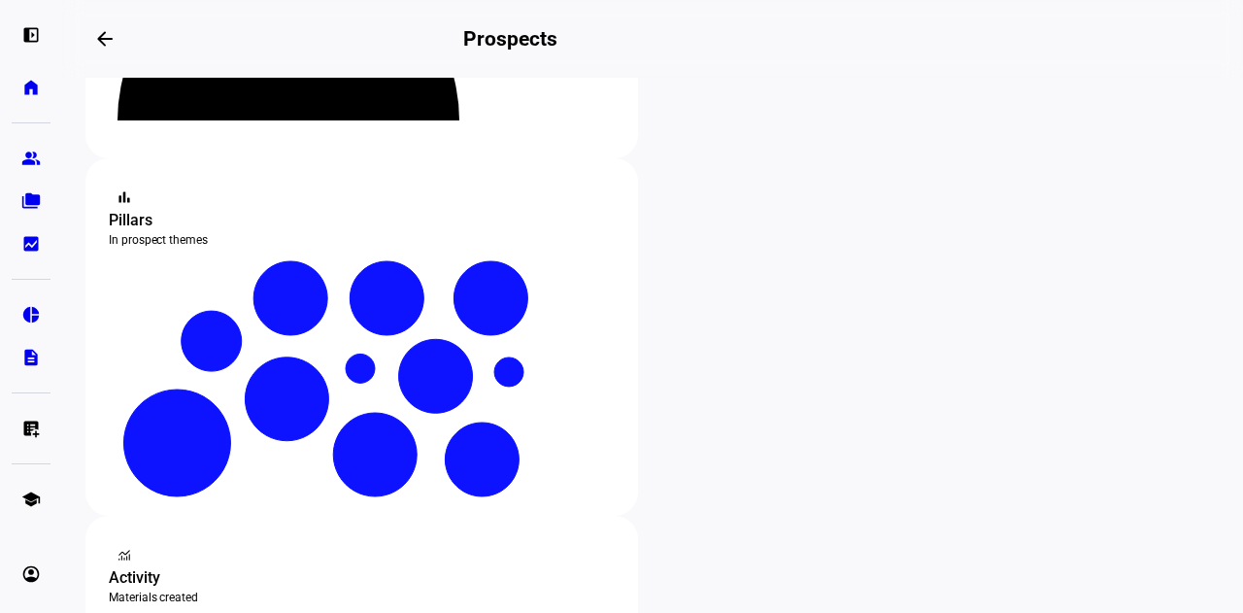
click at [752, 454] on span "Edit" at bounding box center [741, 462] width 23 height 16
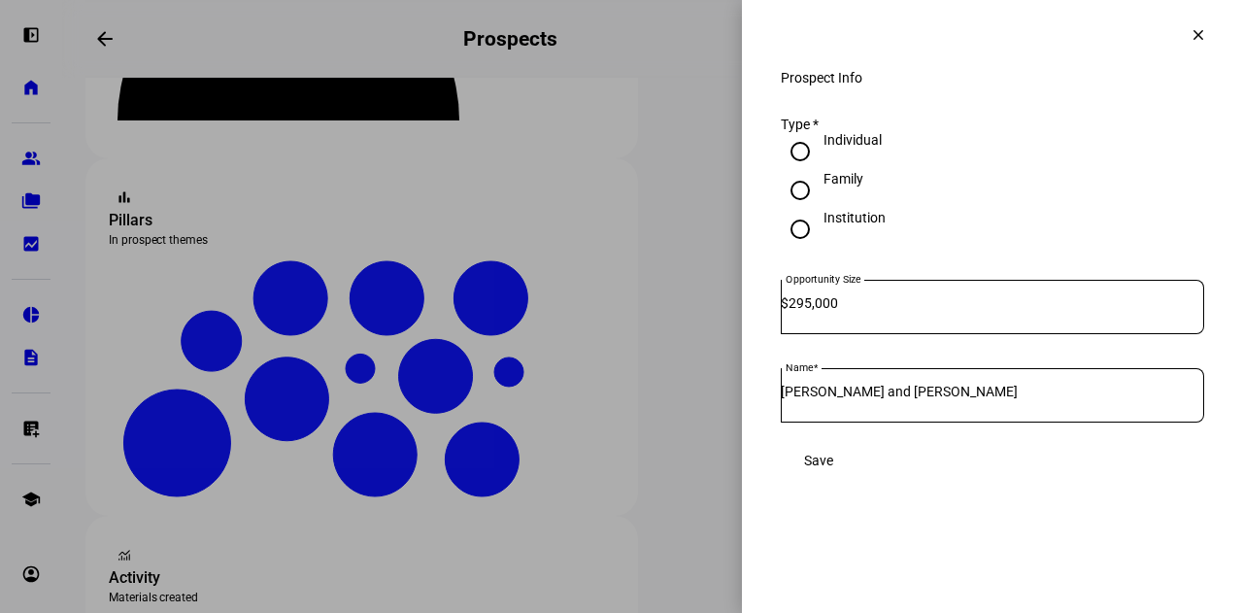
click at [1190, 35] on mat-icon "clear" at bounding box center [1198, 34] width 17 height 17
